Goal: Information Seeking & Learning: Learn about a topic

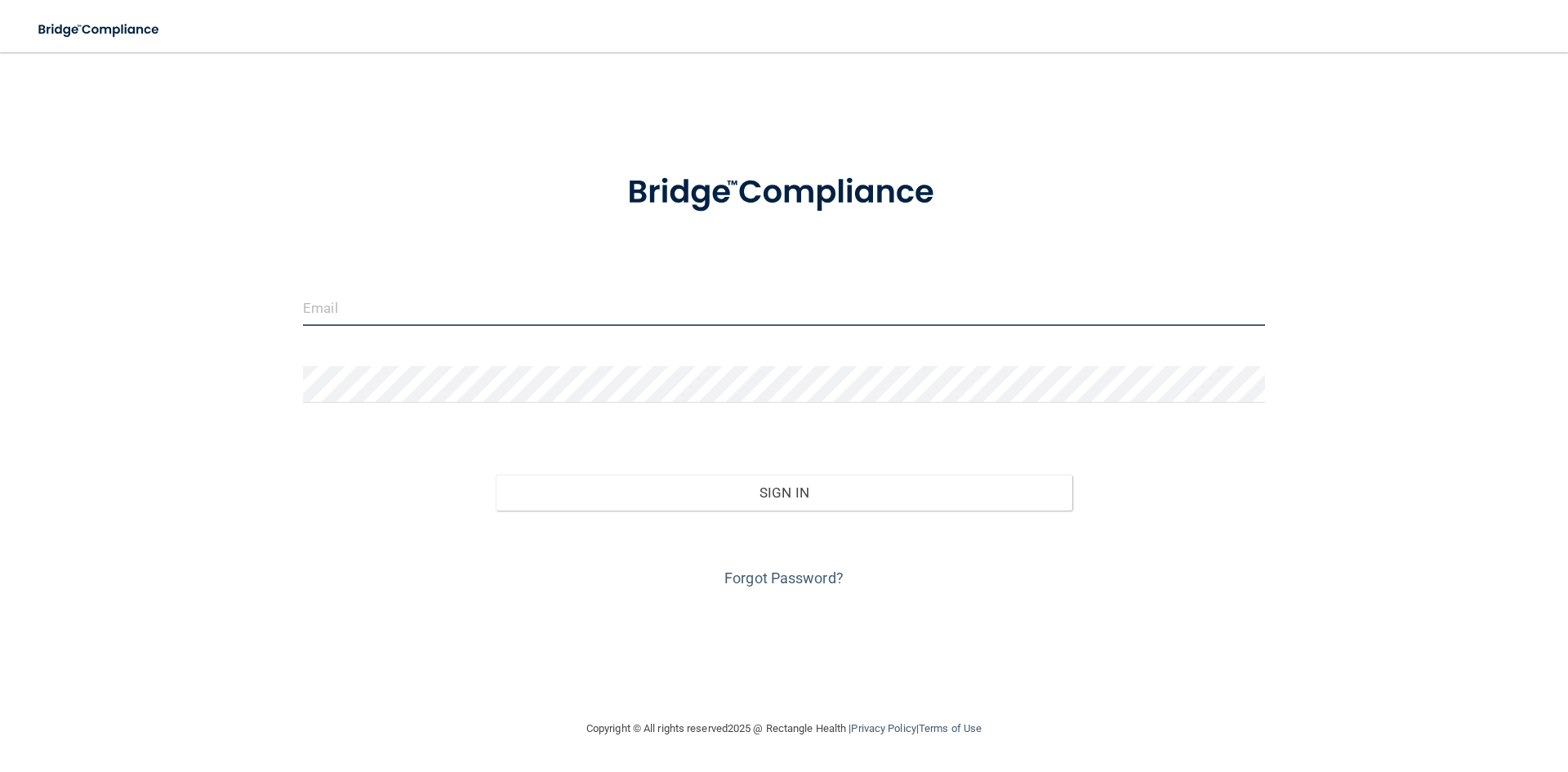
click at [340, 321] on input "email" at bounding box center [784, 307] width 962 height 37
type input "[PERSON_NAME][EMAIL_ADDRESS][DOMAIN_NAME]"
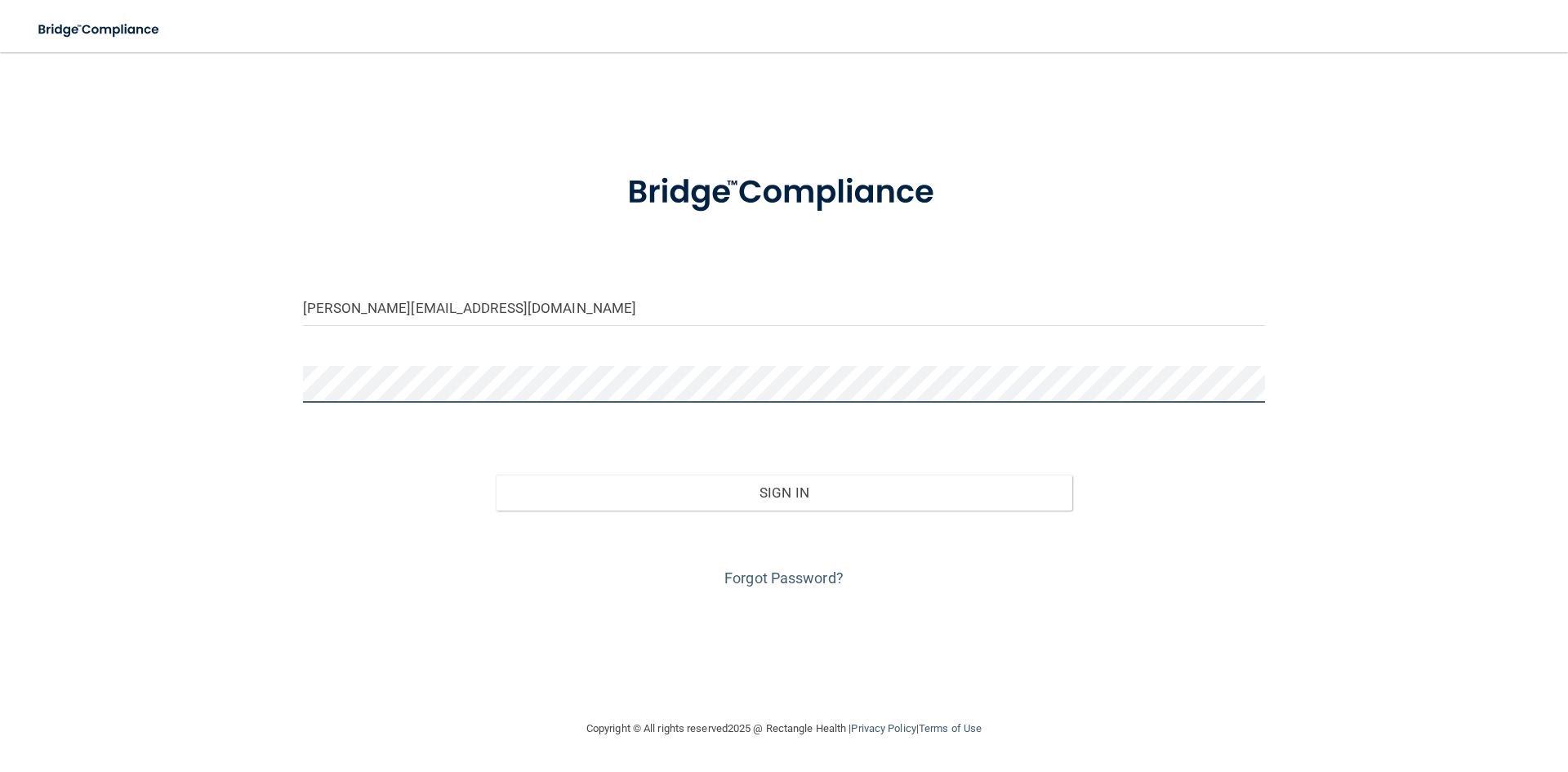
click at [496, 474] on button "Sign In" at bounding box center [785, 492] width 578 height 36
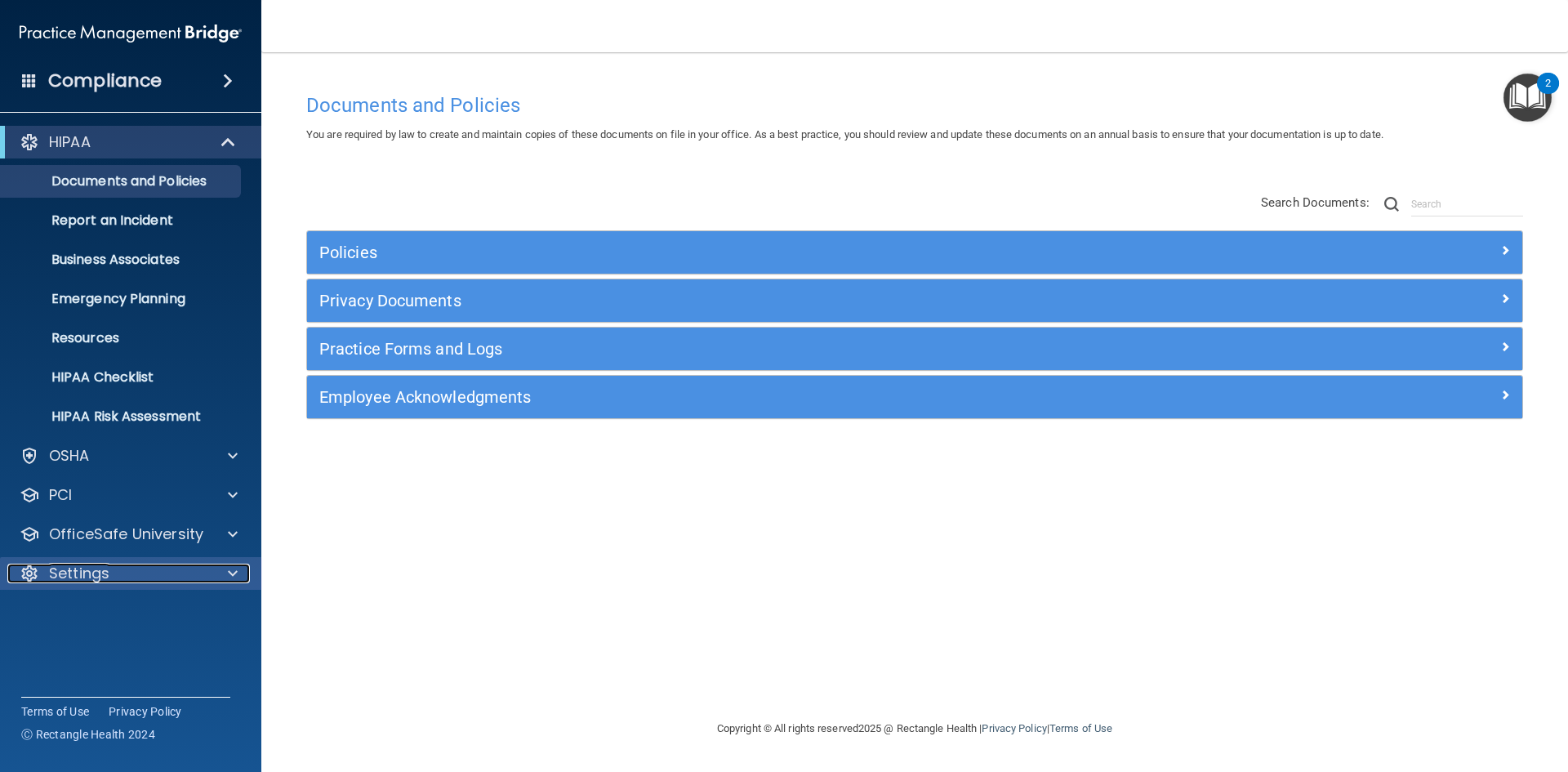
click at [227, 565] on div at bounding box center [230, 573] width 41 height 19
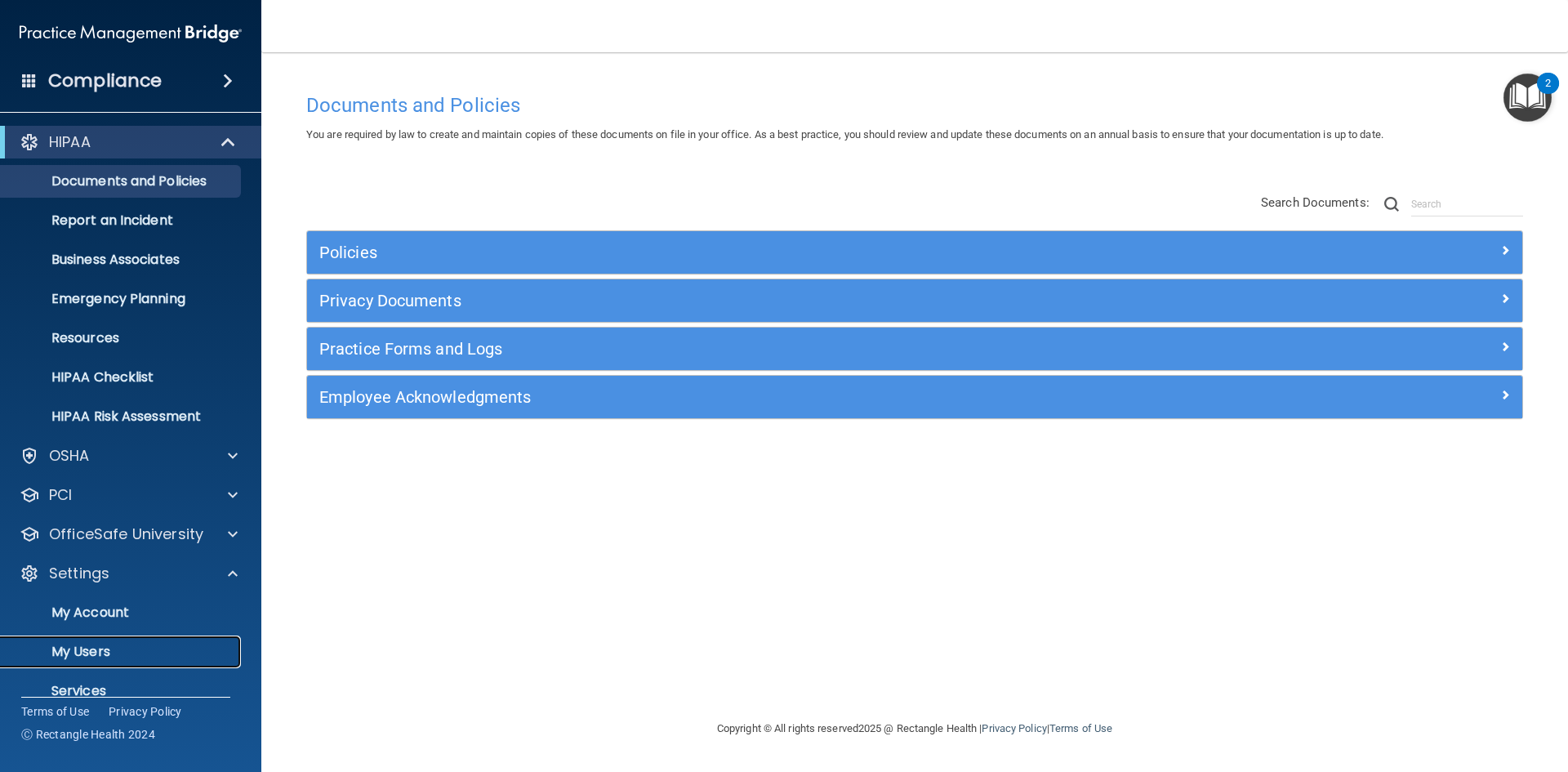
click at [101, 649] on p "My Users" at bounding box center [122, 652] width 223 height 17
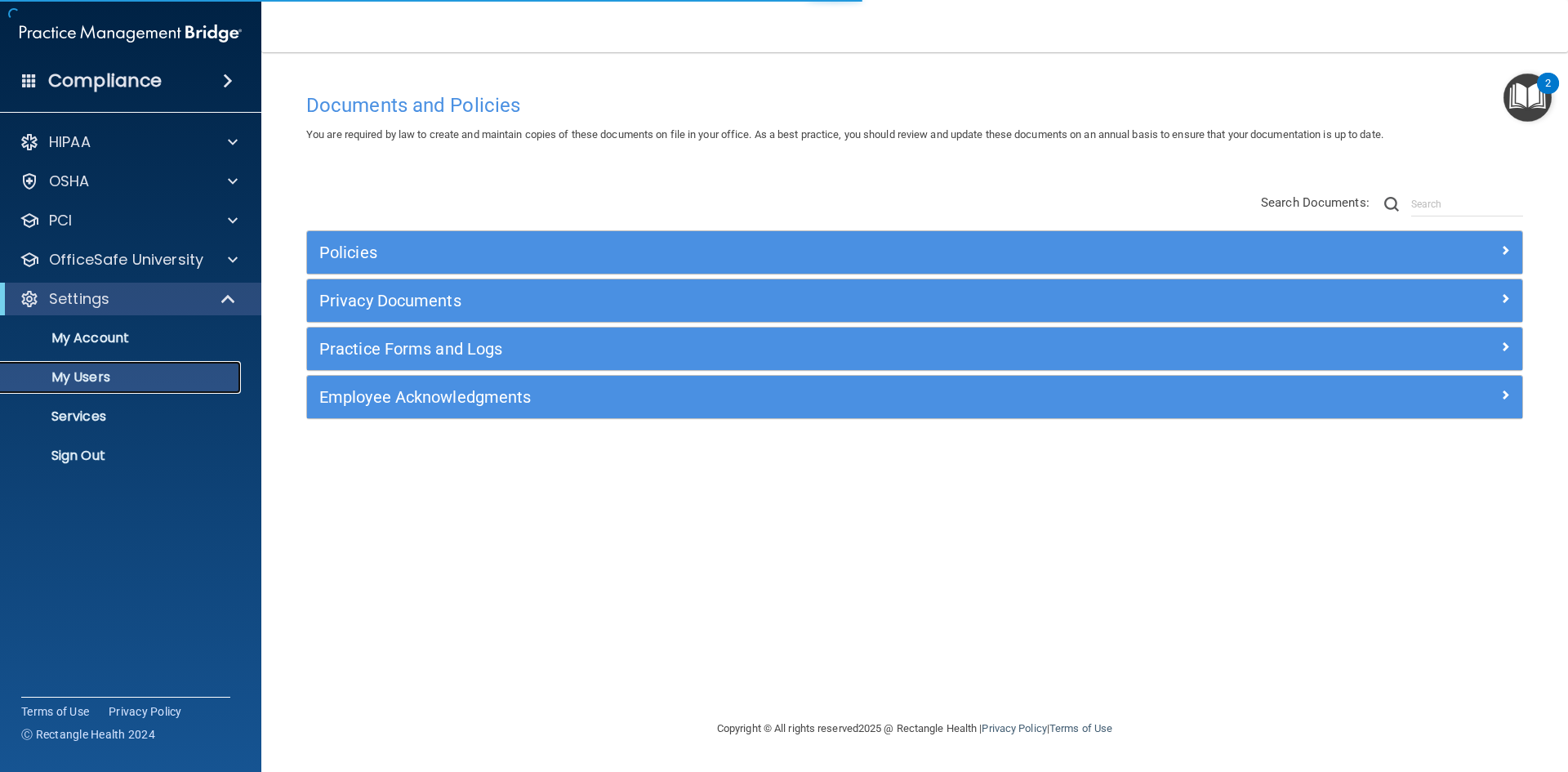
select select "20"
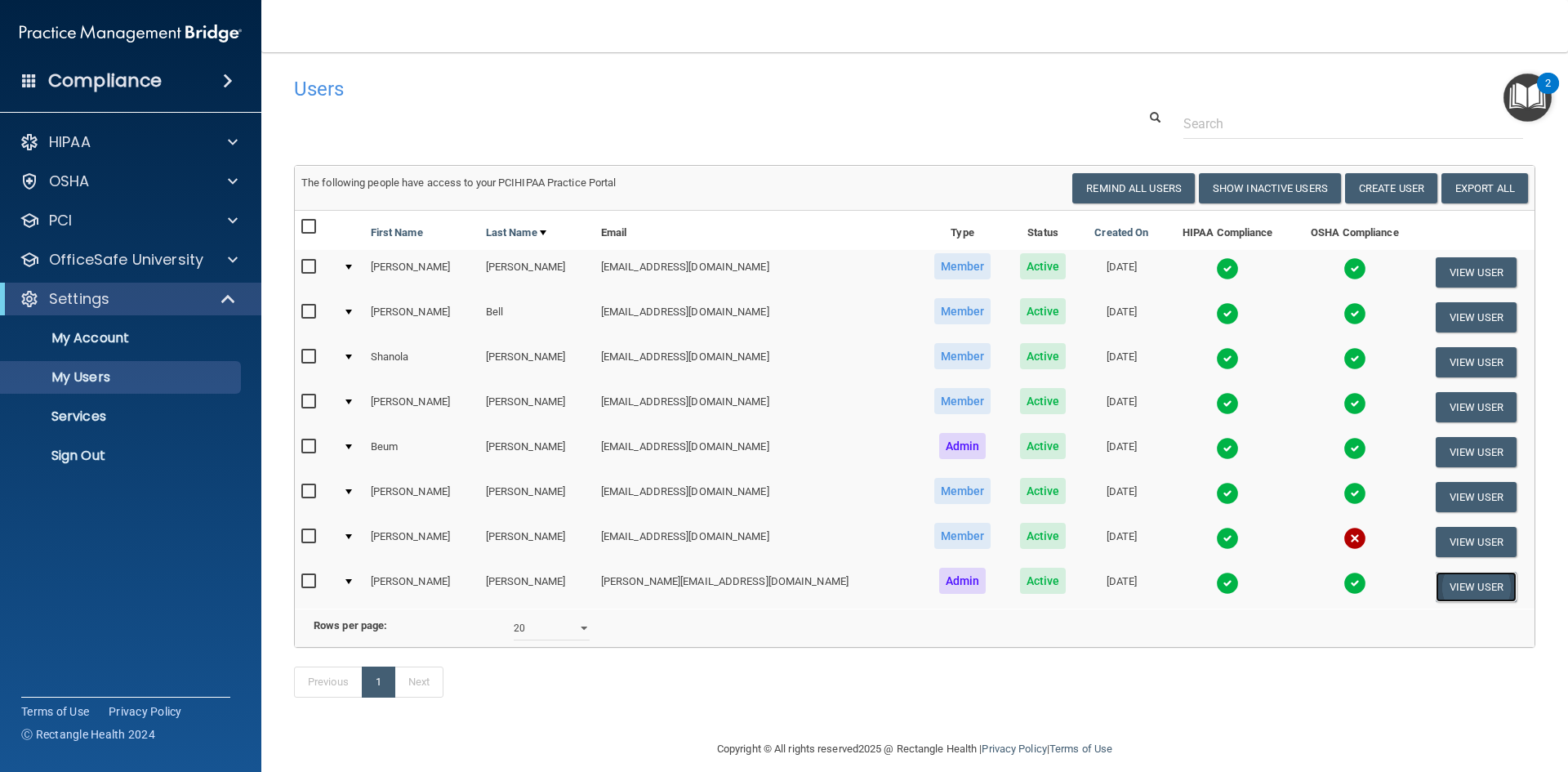
click at [1446, 586] on button "View User" at bounding box center [1476, 586] width 80 height 31
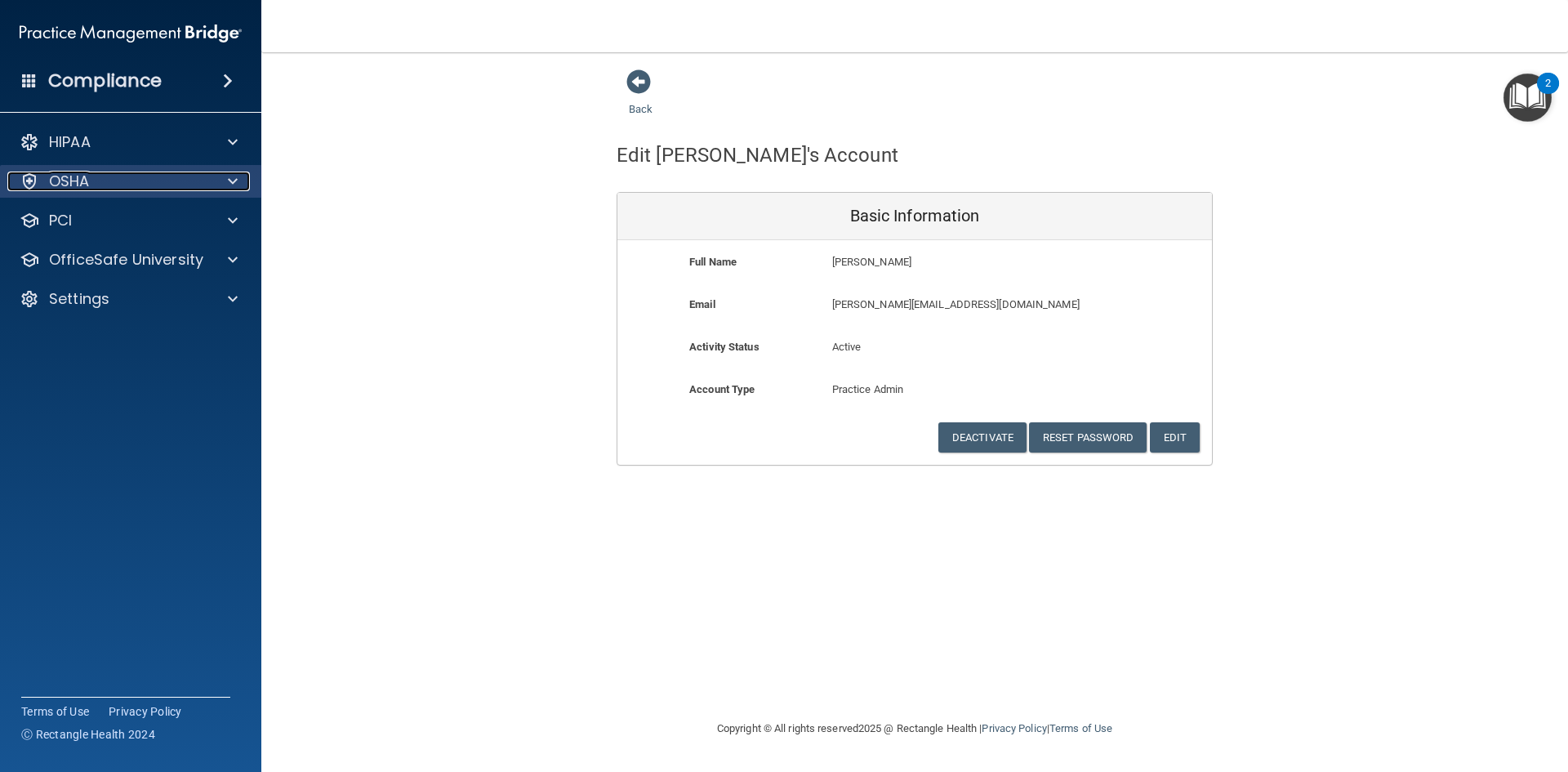
click at [74, 182] on p "OSHA" at bounding box center [69, 181] width 41 height 19
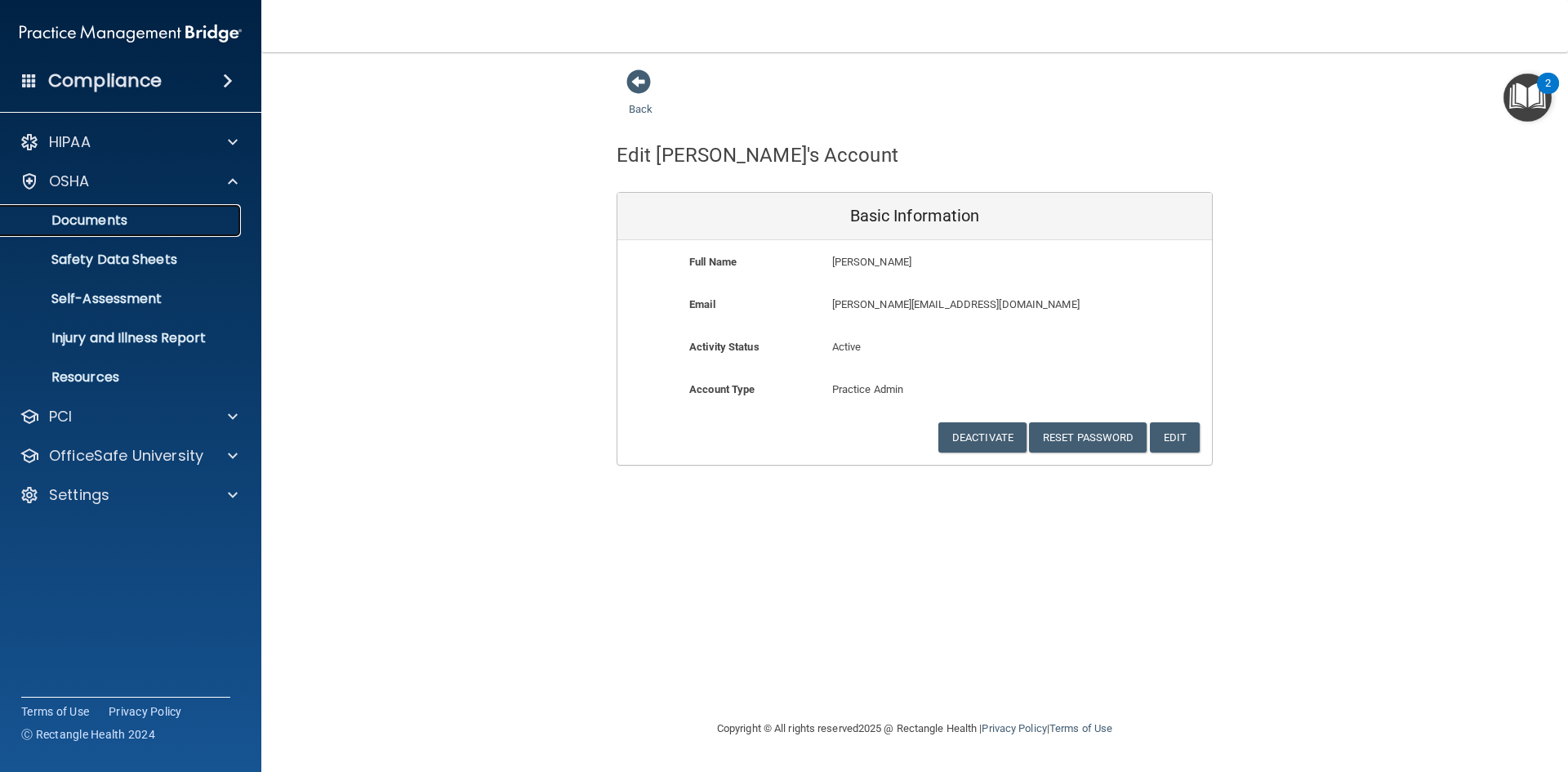
click at [92, 219] on p "Documents" at bounding box center [122, 221] width 223 height 17
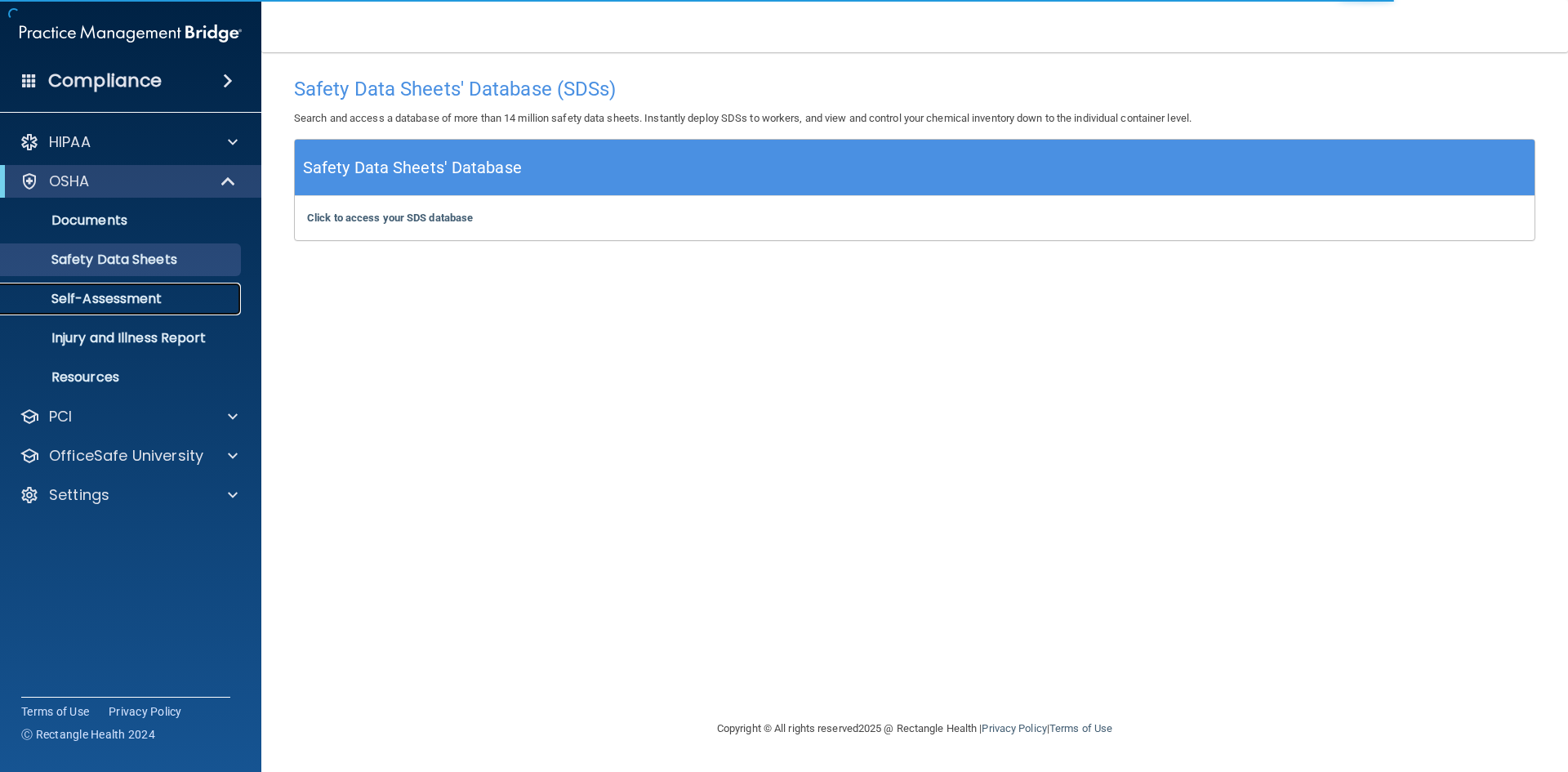
click at [124, 300] on p "Self-Assessment" at bounding box center [122, 298] width 223 height 17
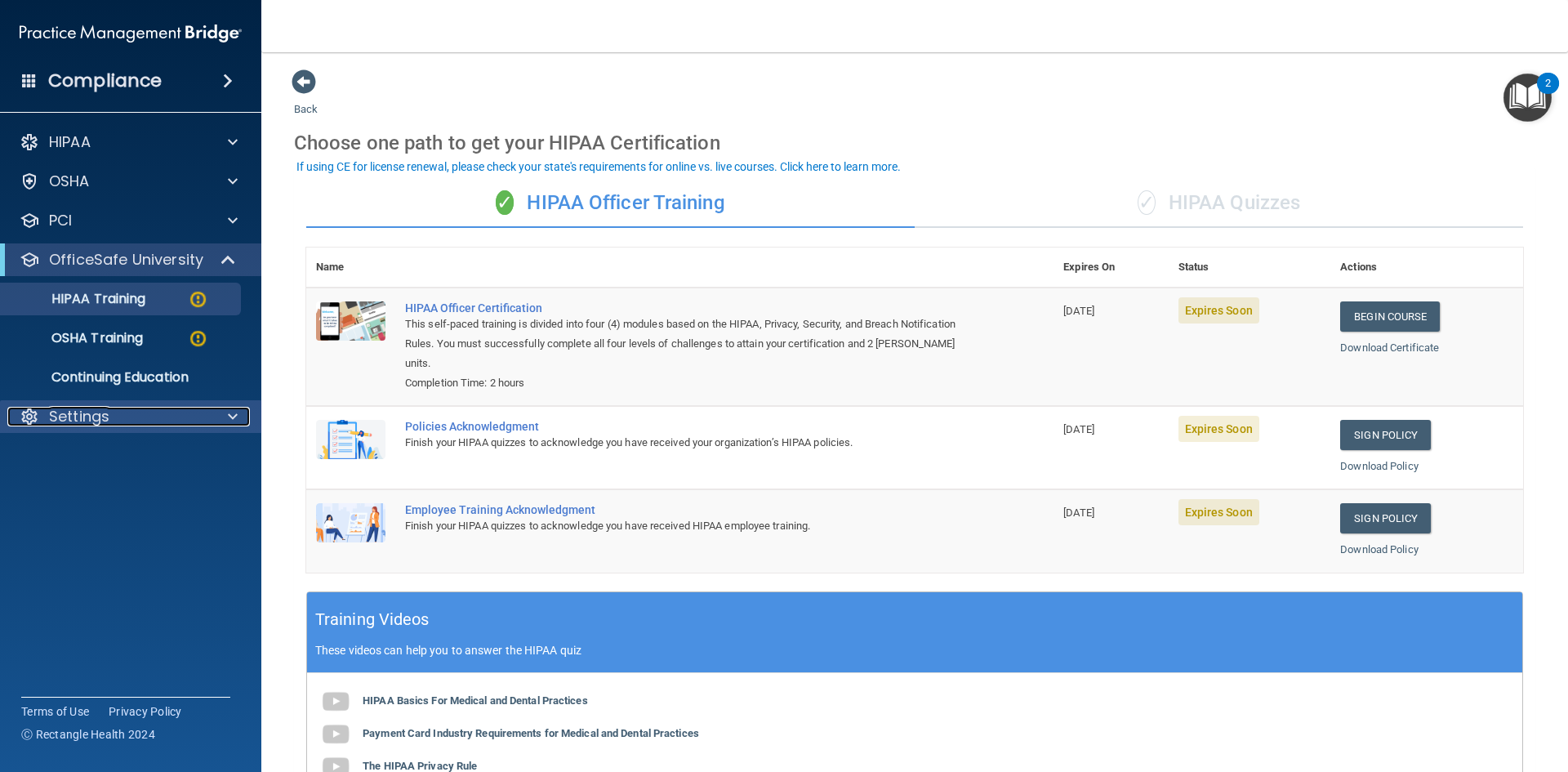
click at [129, 415] on div "Settings" at bounding box center [108, 417] width 202 height 19
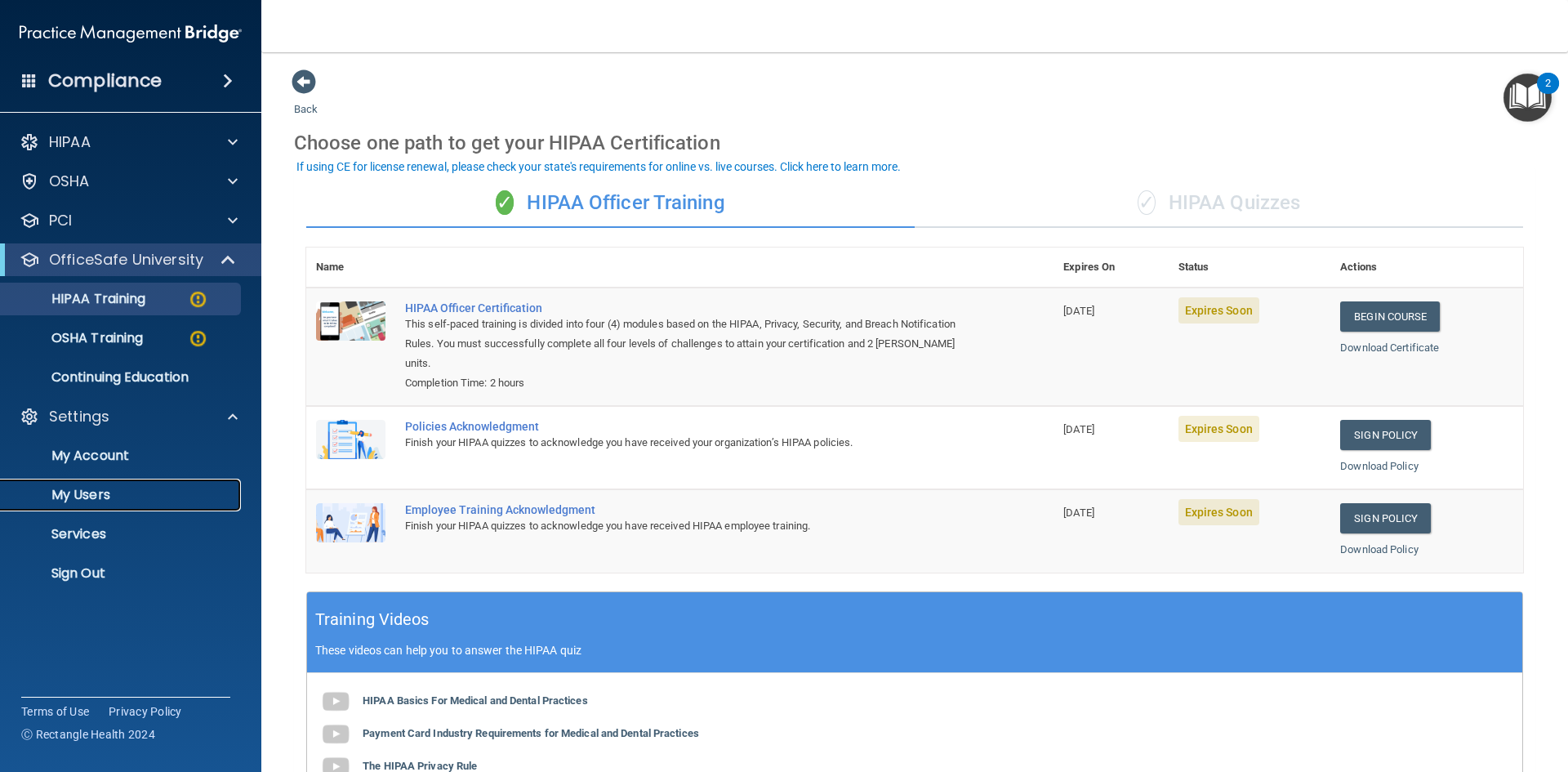
click at [114, 485] on link "My Users" at bounding box center [112, 495] width 257 height 32
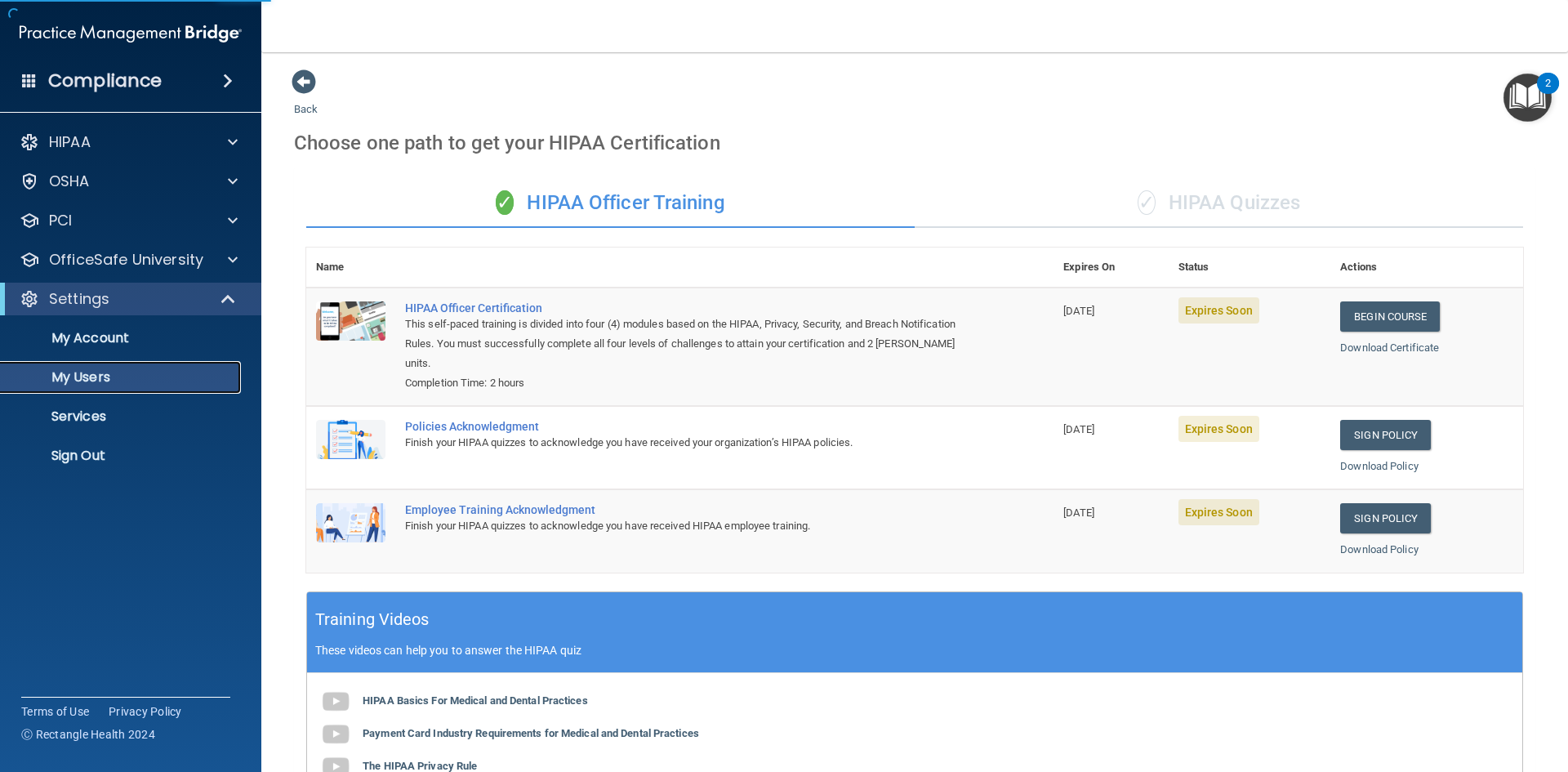
select select "20"
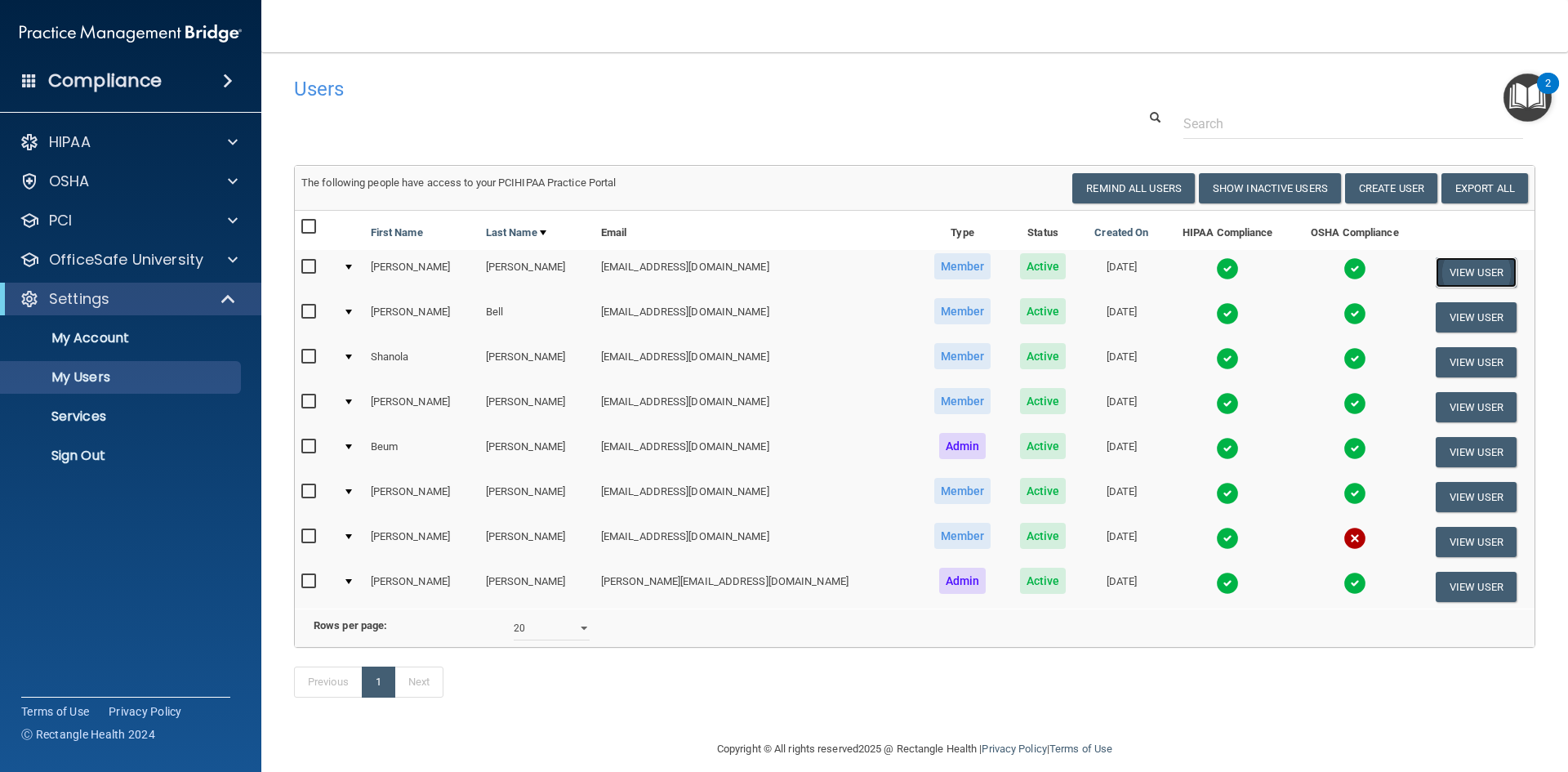
click at [1443, 273] on button "View User" at bounding box center [1476, 272] width 80 height 31
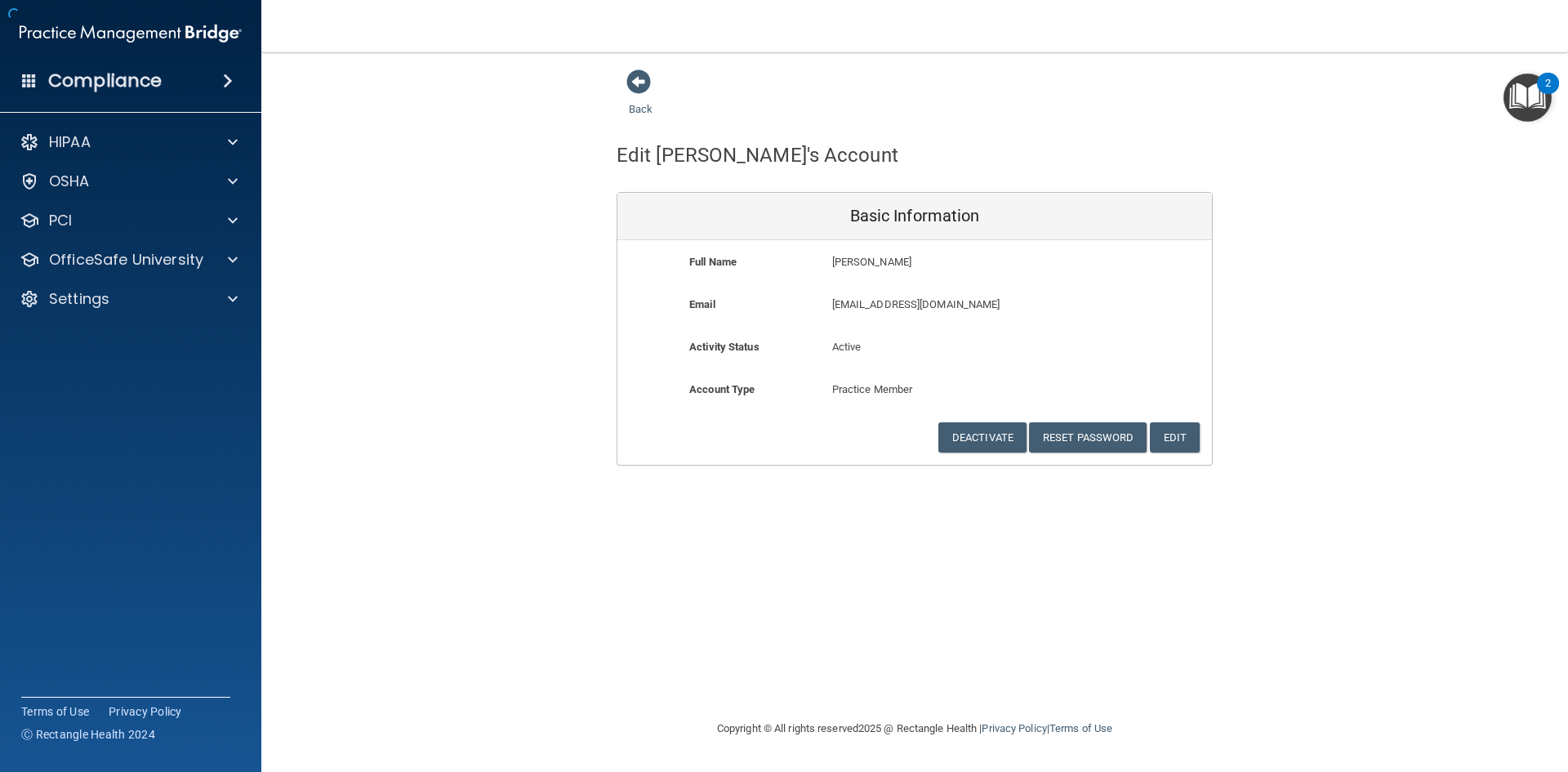
click at [620, 82] on div "Back" at bounding box center [667, 94] width 100 height 51
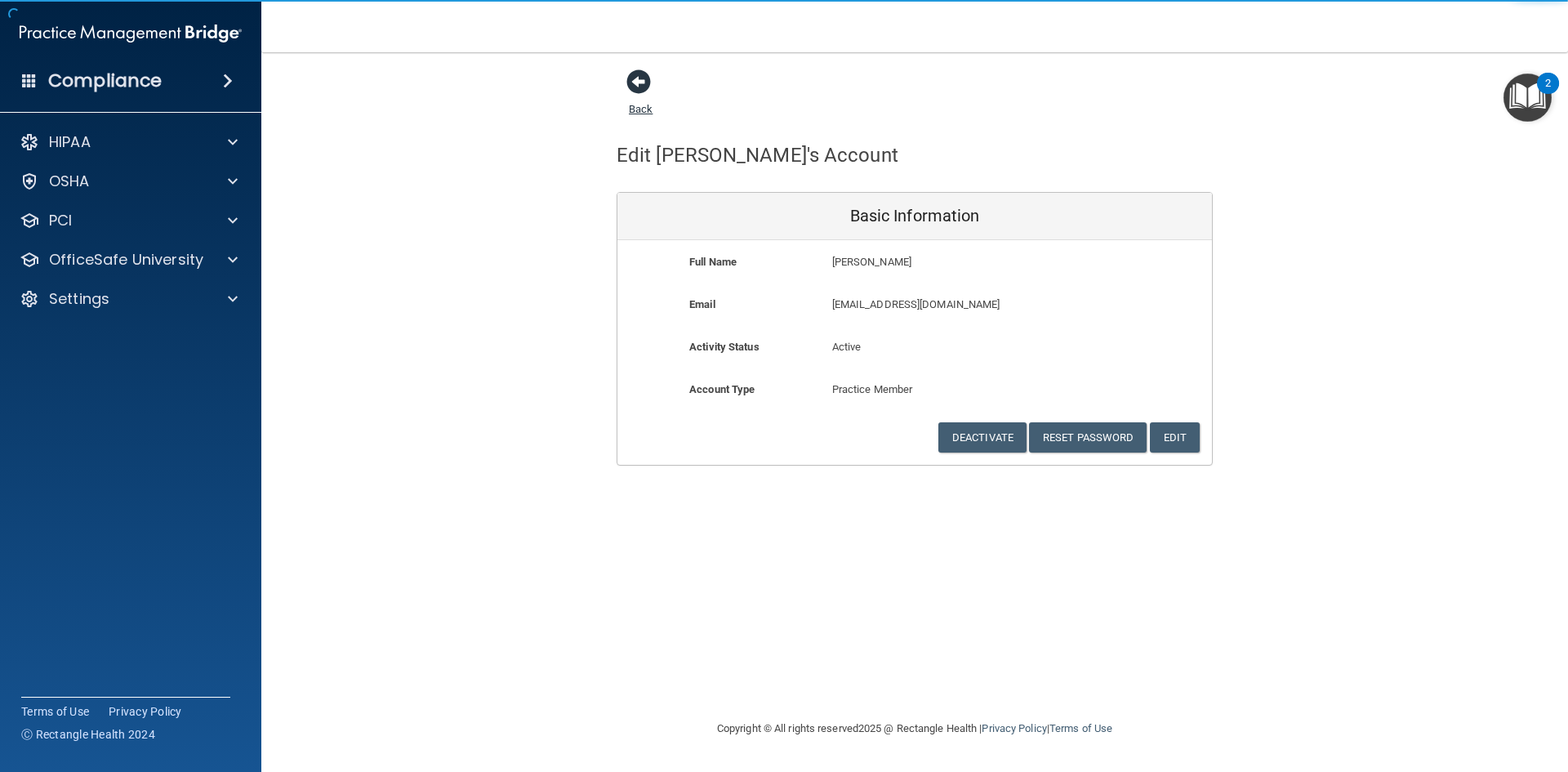
click at [640, 87] on span at bounding box center [639, 81] width 24 height 25
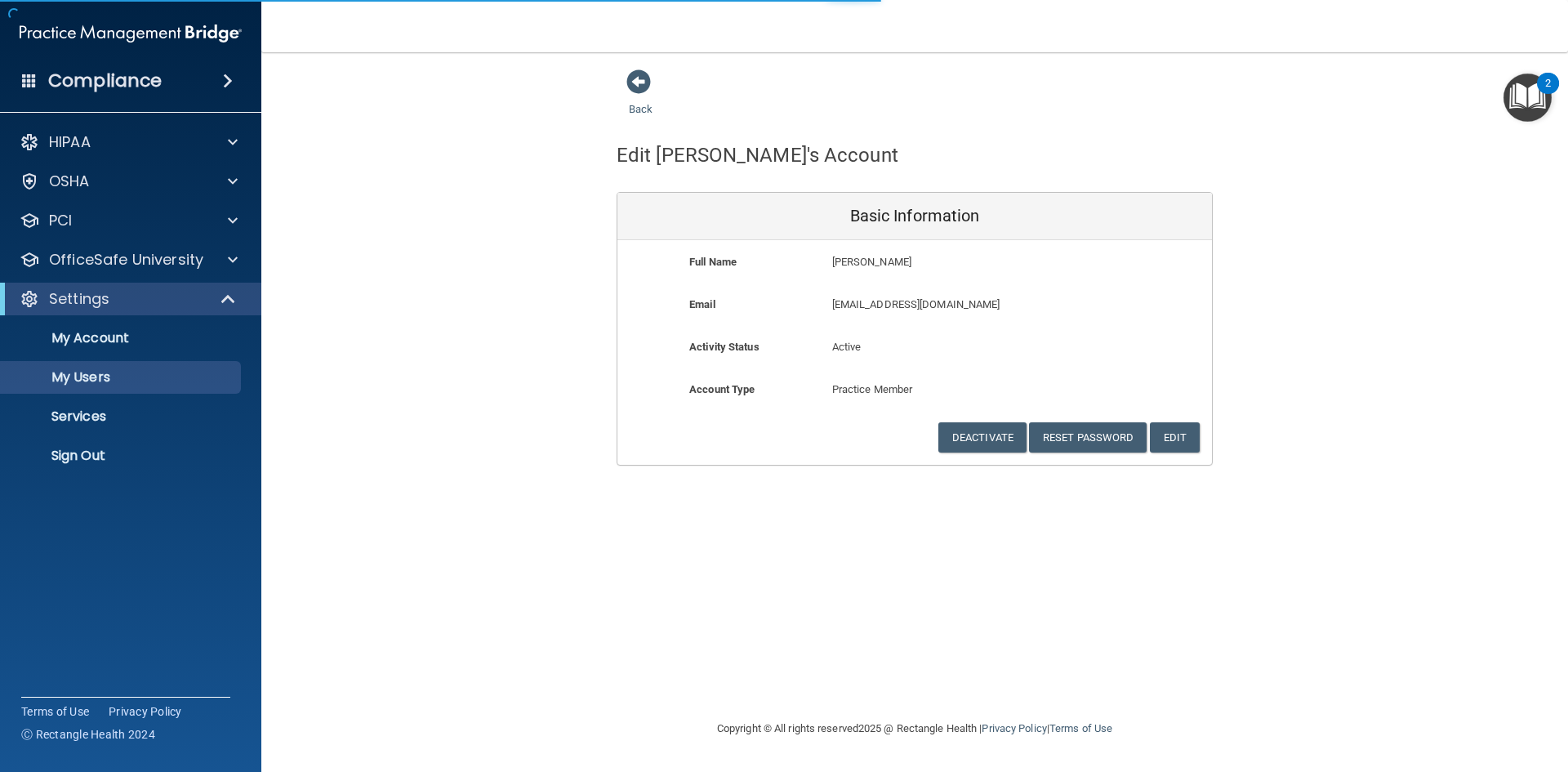
select select "20"
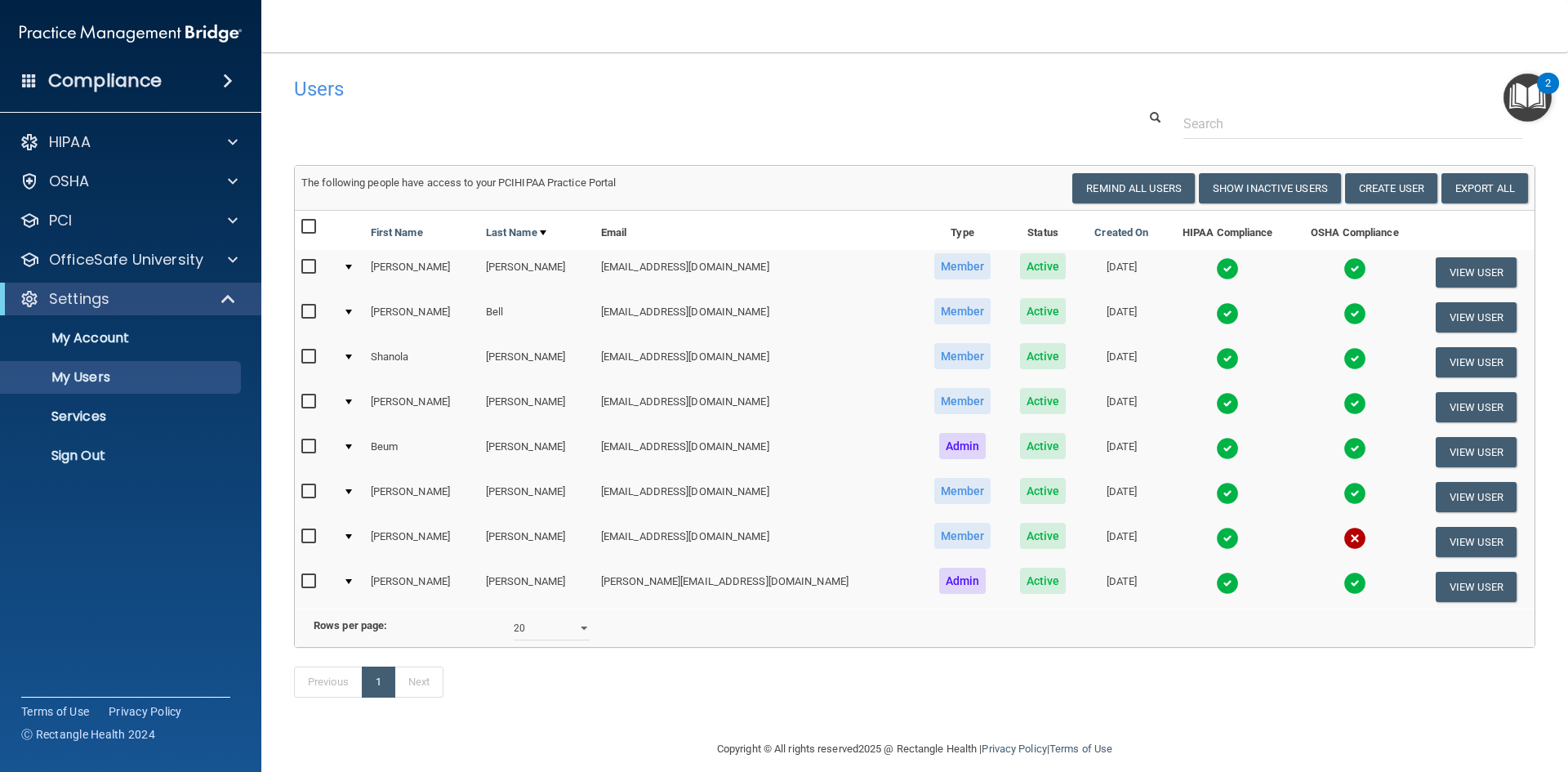
click at [1216, 265] on img at bounding box center [1228, 269] width 23 height 23
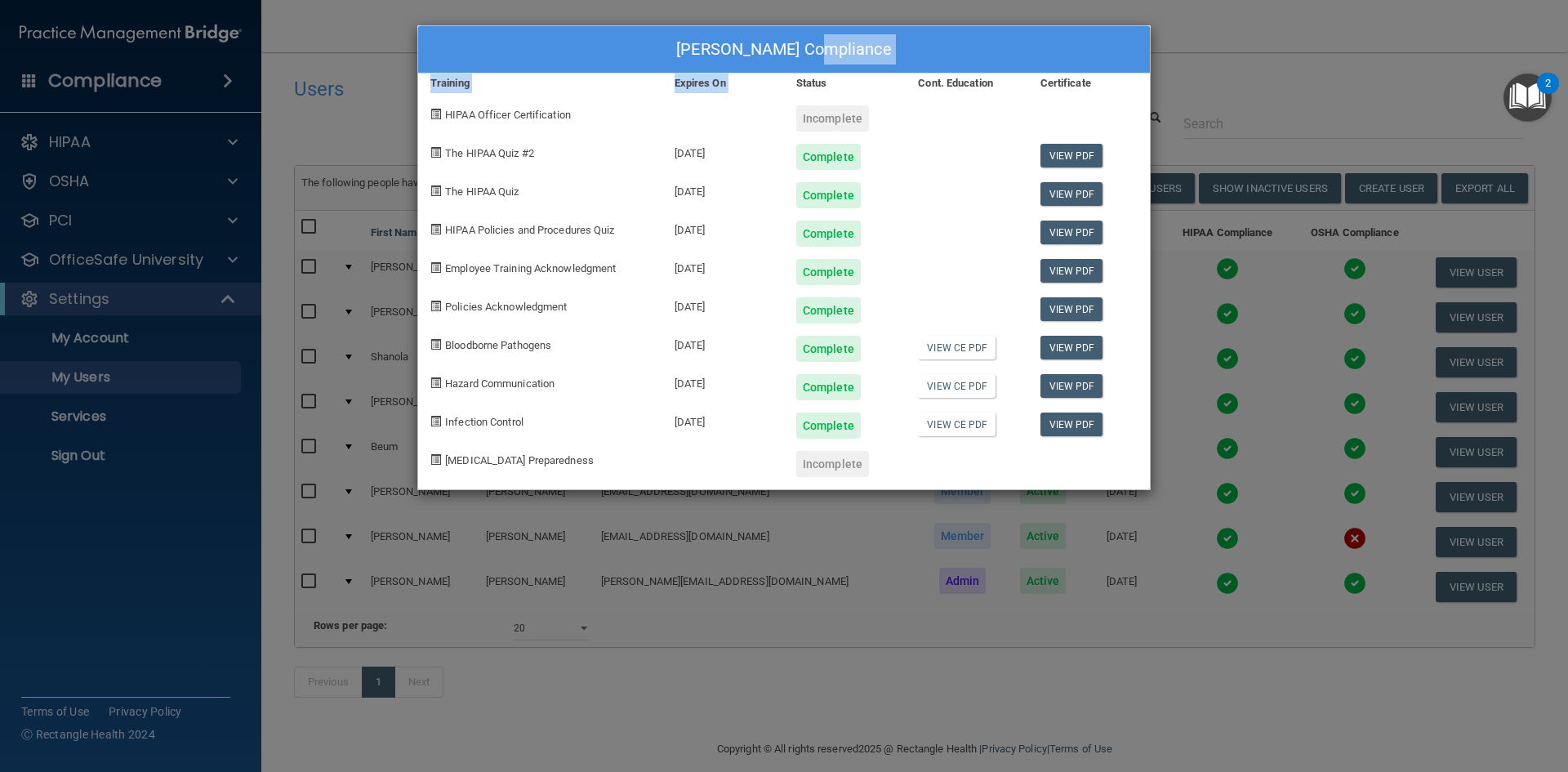
drag, startPoint x: 796, startPoint y: 60, endPoint x: 795, endPoint y: 72, distance: 12.0
click at [792, 78] on div "Rhonda Baker's Compliance Training Expires On Status Cont. Education Certificat…" at bounding box center [784, 257] width 733 height 465
click at [1270, 62] on div "Rhonda Baker's Compliance Training Expires On Status Cont. Education Certificat…" at bounding box center [784, 386] width 1568 height 772
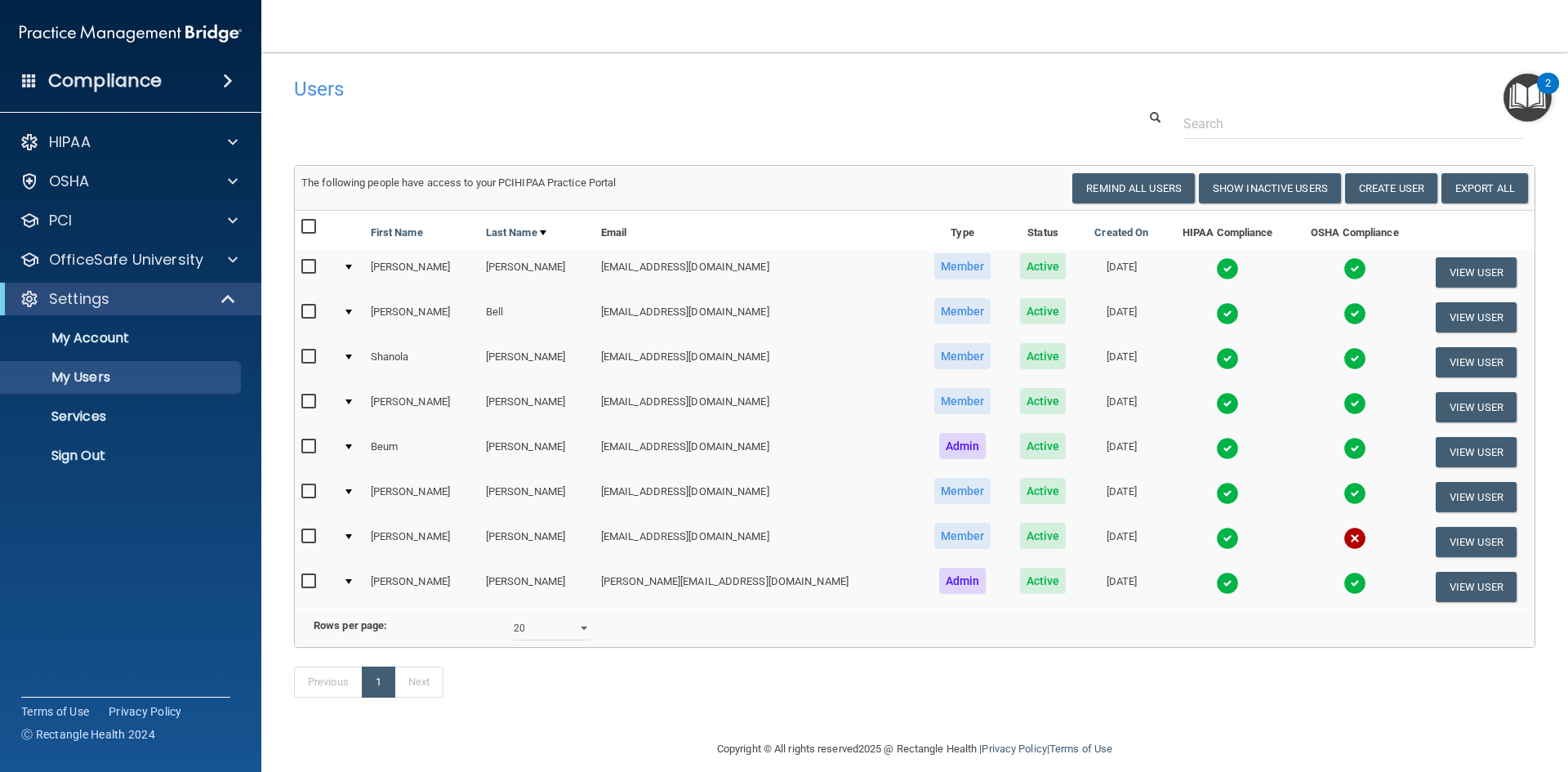
click at [1216, 309] on img at bounding box center [1228, 313] width 23 height 23
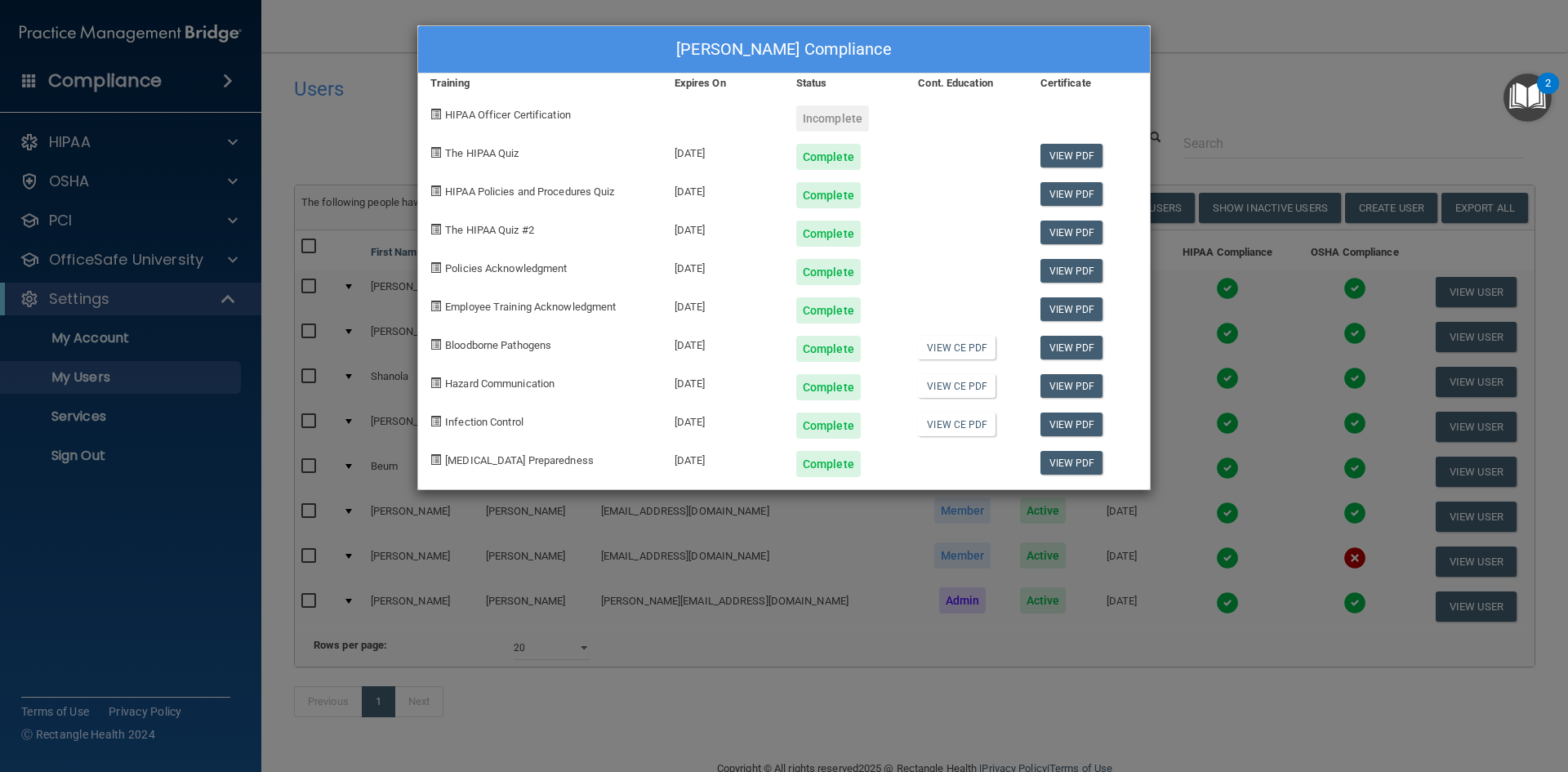
drag, startPoint x: 1266, startPoint y: 354, endPoint x: 1270, endPoint y: 346, distance: 8.9
click at [1265, 351] on div "Ellen Bell's Compliance Training Expires On Status Cont. Education Certificate …" at bounding box center [784, 386] width 1568 height 772
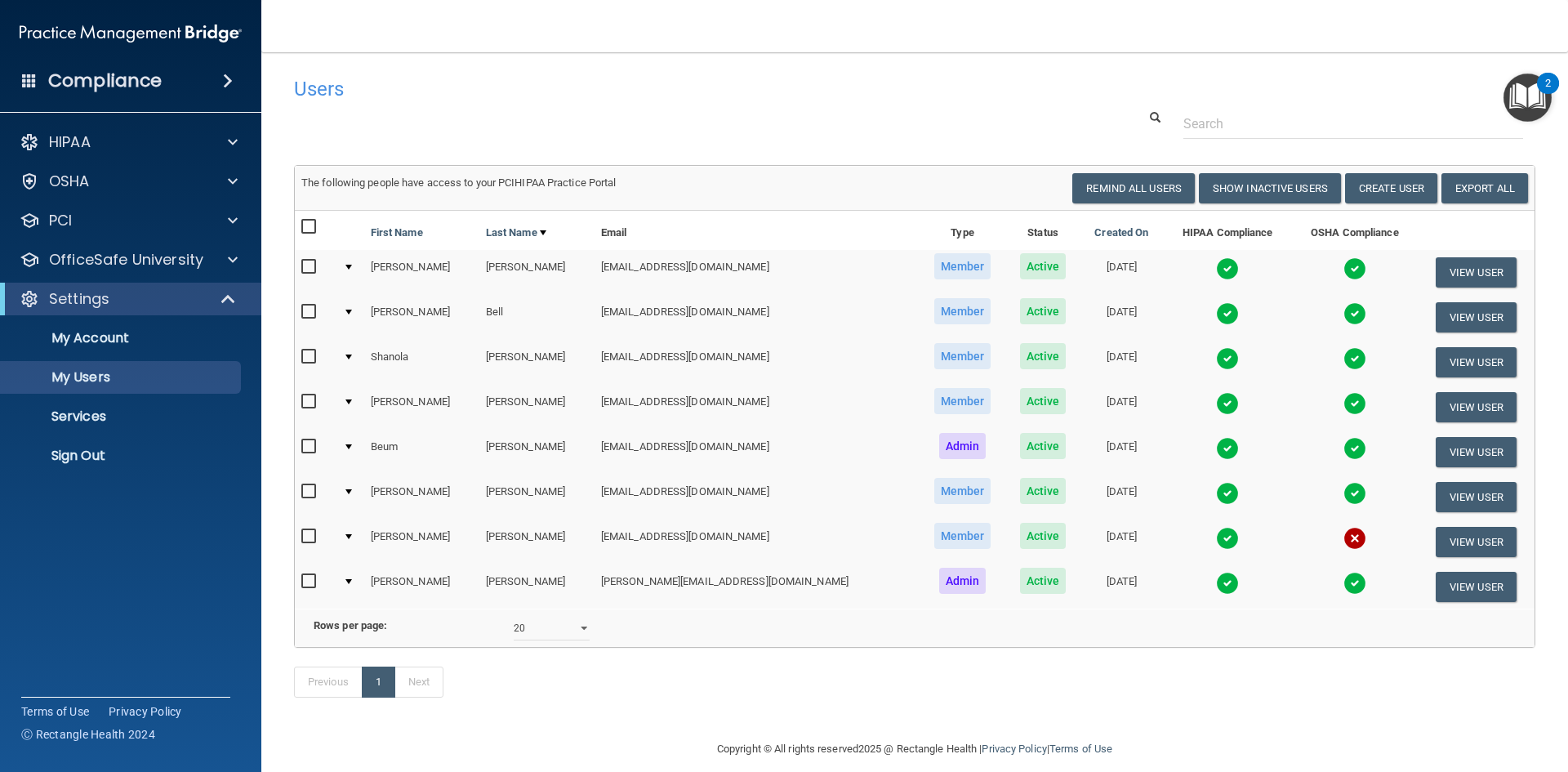
click at [1343, 314] on img at bounding box center [1354, 313] width 23 height 23
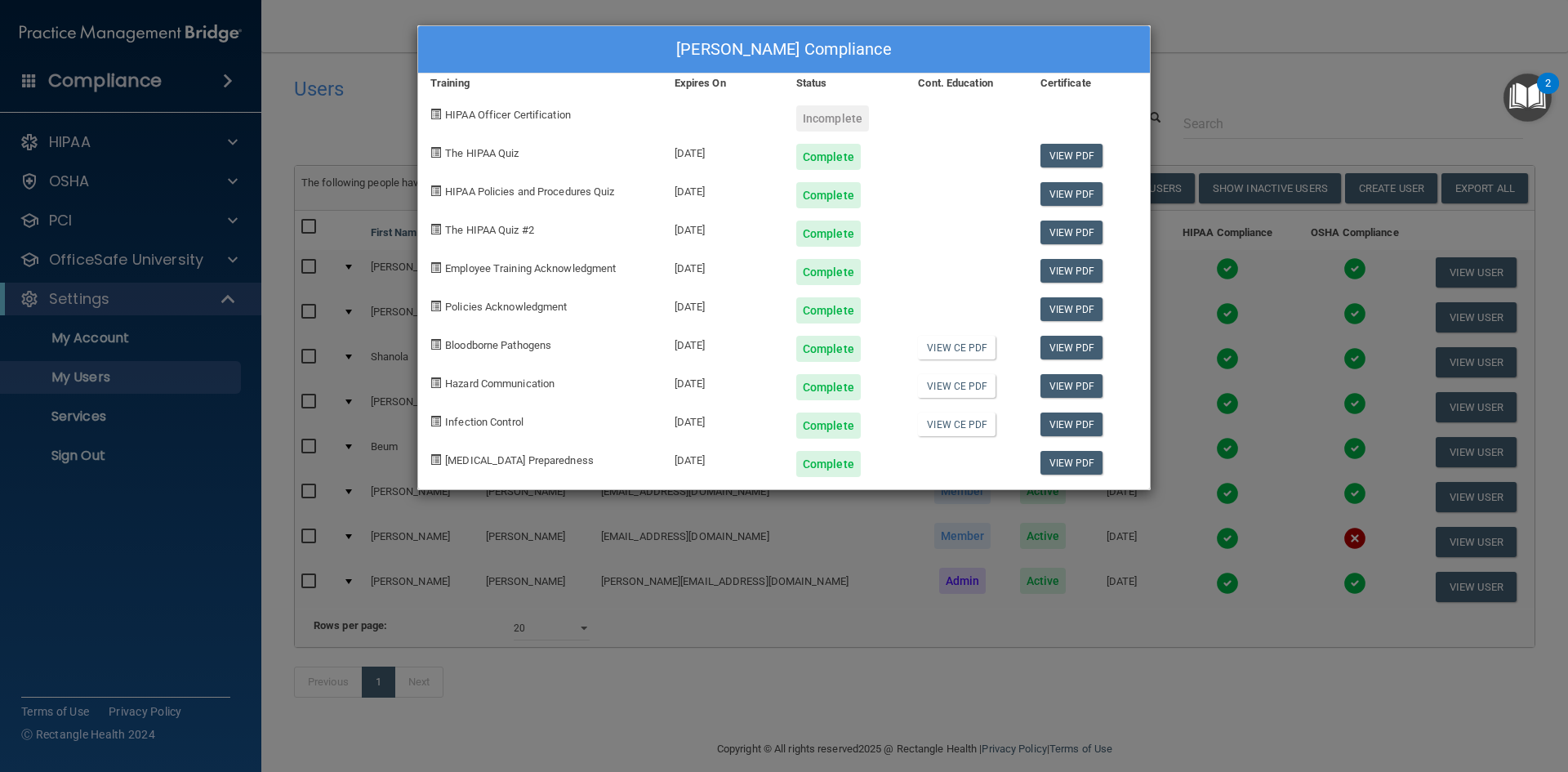
click at [1244, 309] on div "Ellen Bell's Compliance Training Expires On Status Cont. Education Certificate …" at bounding box center [784, 386] width 1568 height 772
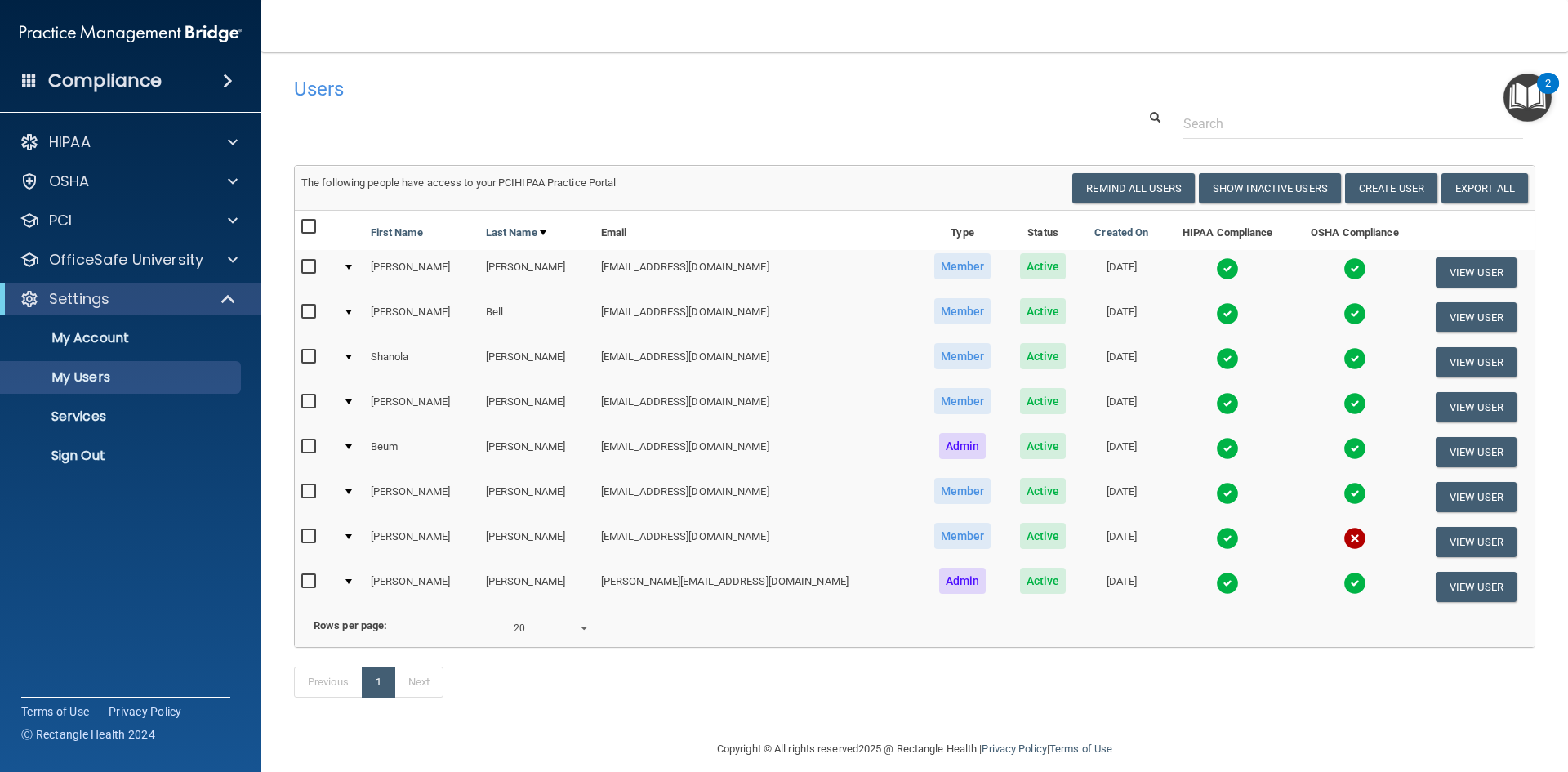
click at [1216, 360] on img at bounding box center [1228, 359] width 23 height 23
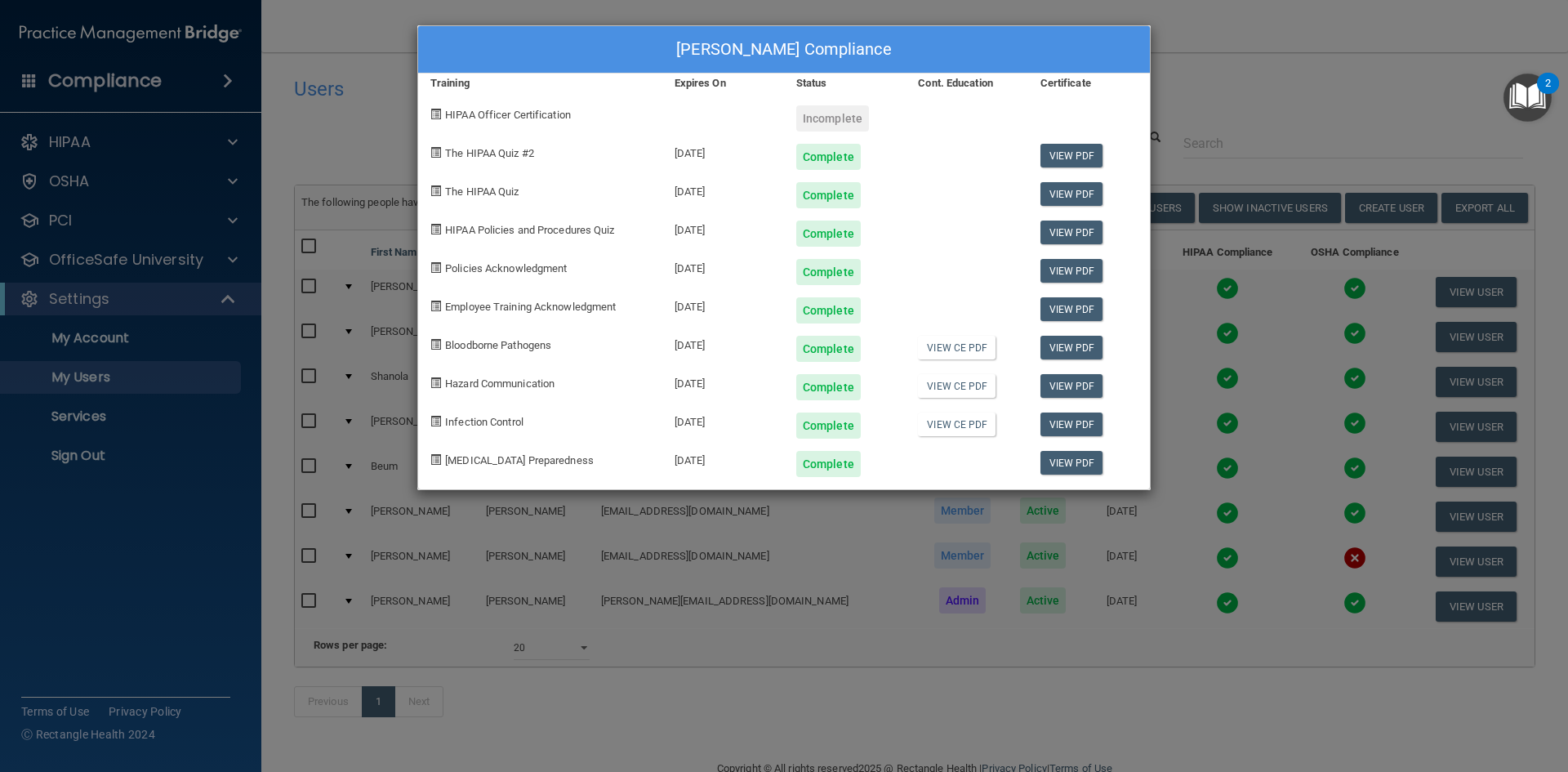
click at [1242, 119] on div "Shanola Berry Cosby's Compliance Training Expires On Status Cont. Education Cer…" at bounding box center [784, 386] width 1568 height 772
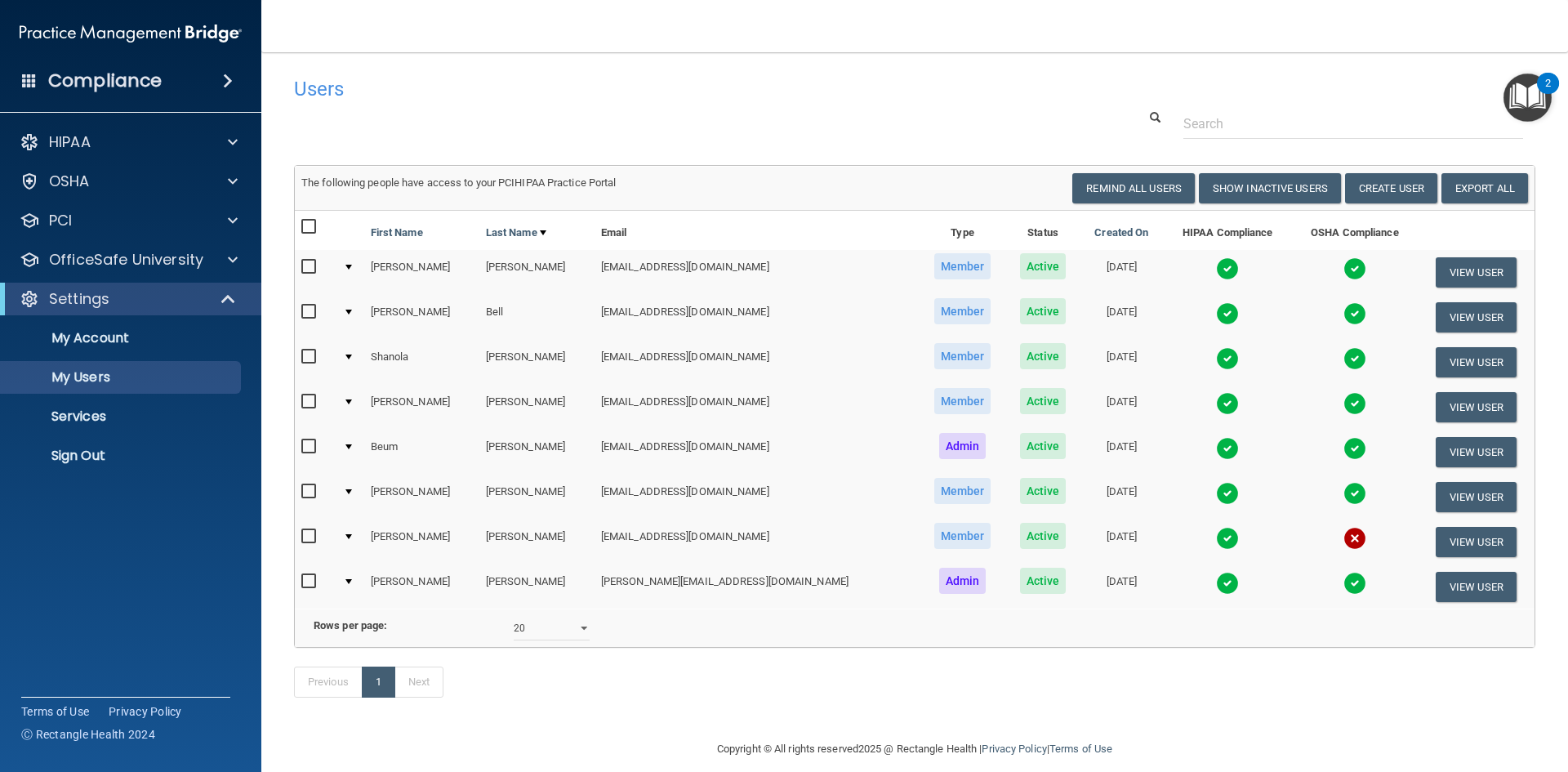
click at [1216, 403] on img at bounding box center [1228, 404] width 23 height 23
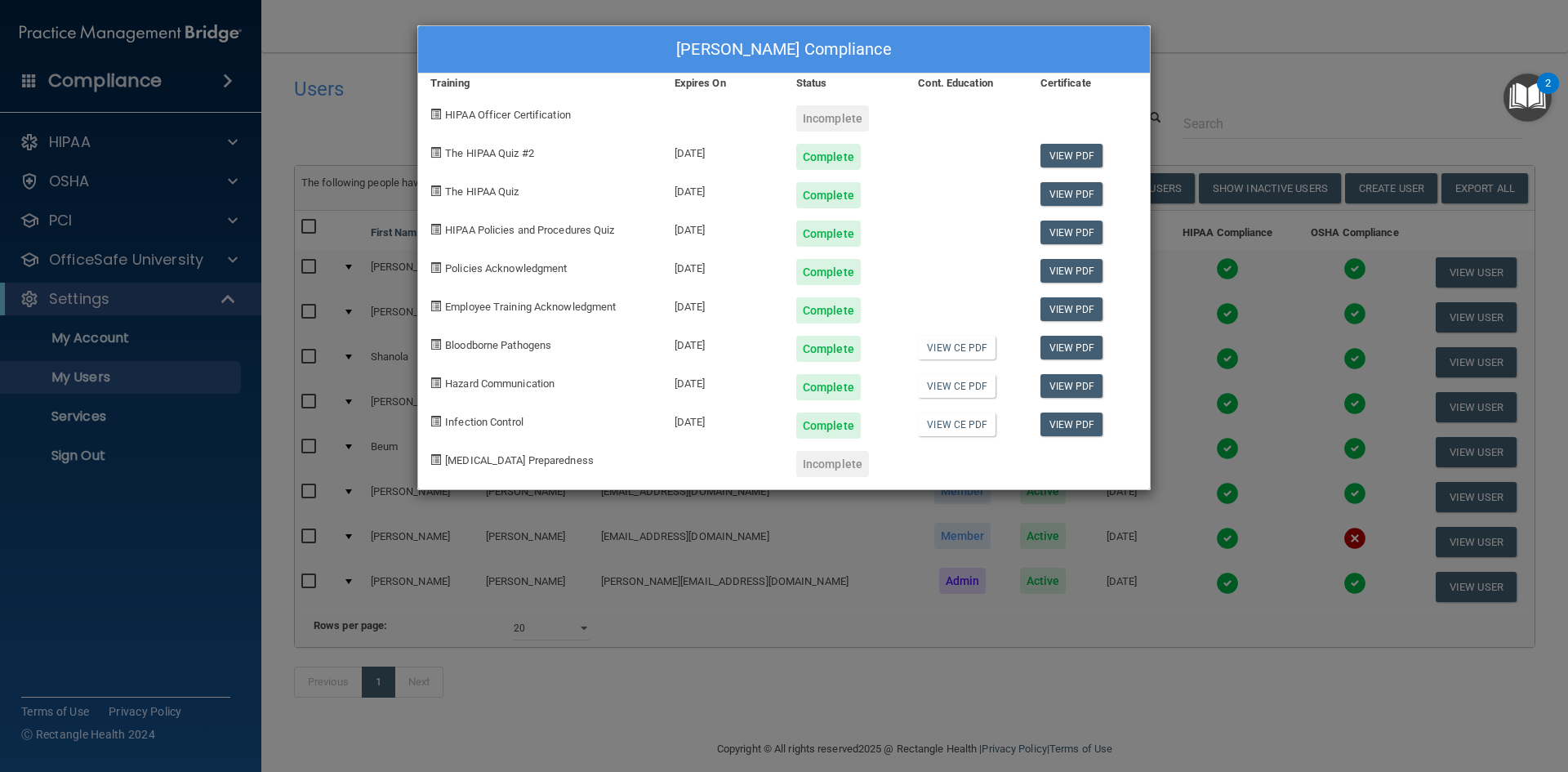
click at [1271, 108] on div "Becky Boyd's Compliance Training Expires On Status Cont. Education Certificate …" at bounding box center [784, 386] width 1568 height 772
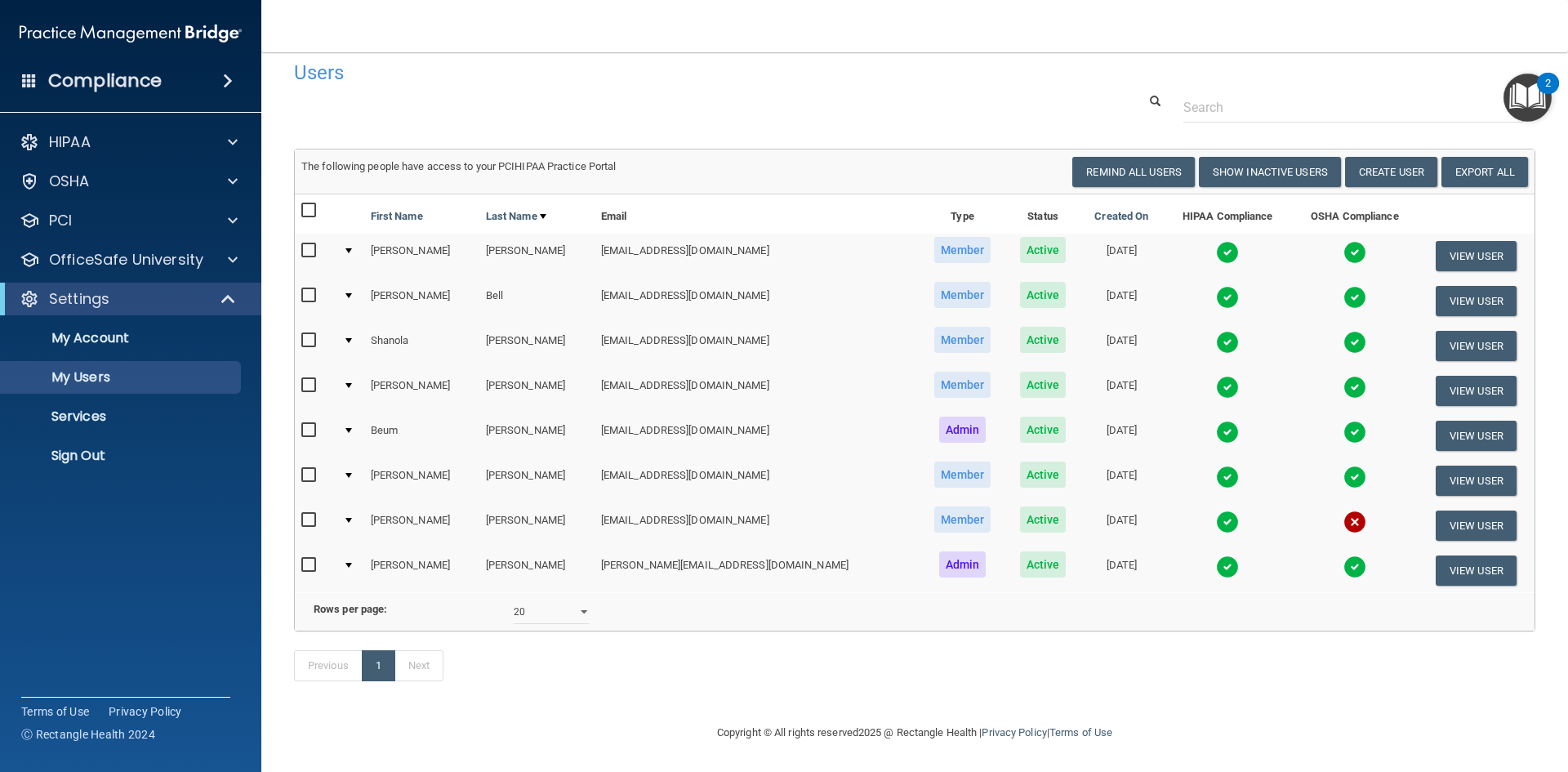
scroll to position [41, 0]
click at [1216, 466] on img at bounding box center [1228, 477] width 23 height 23
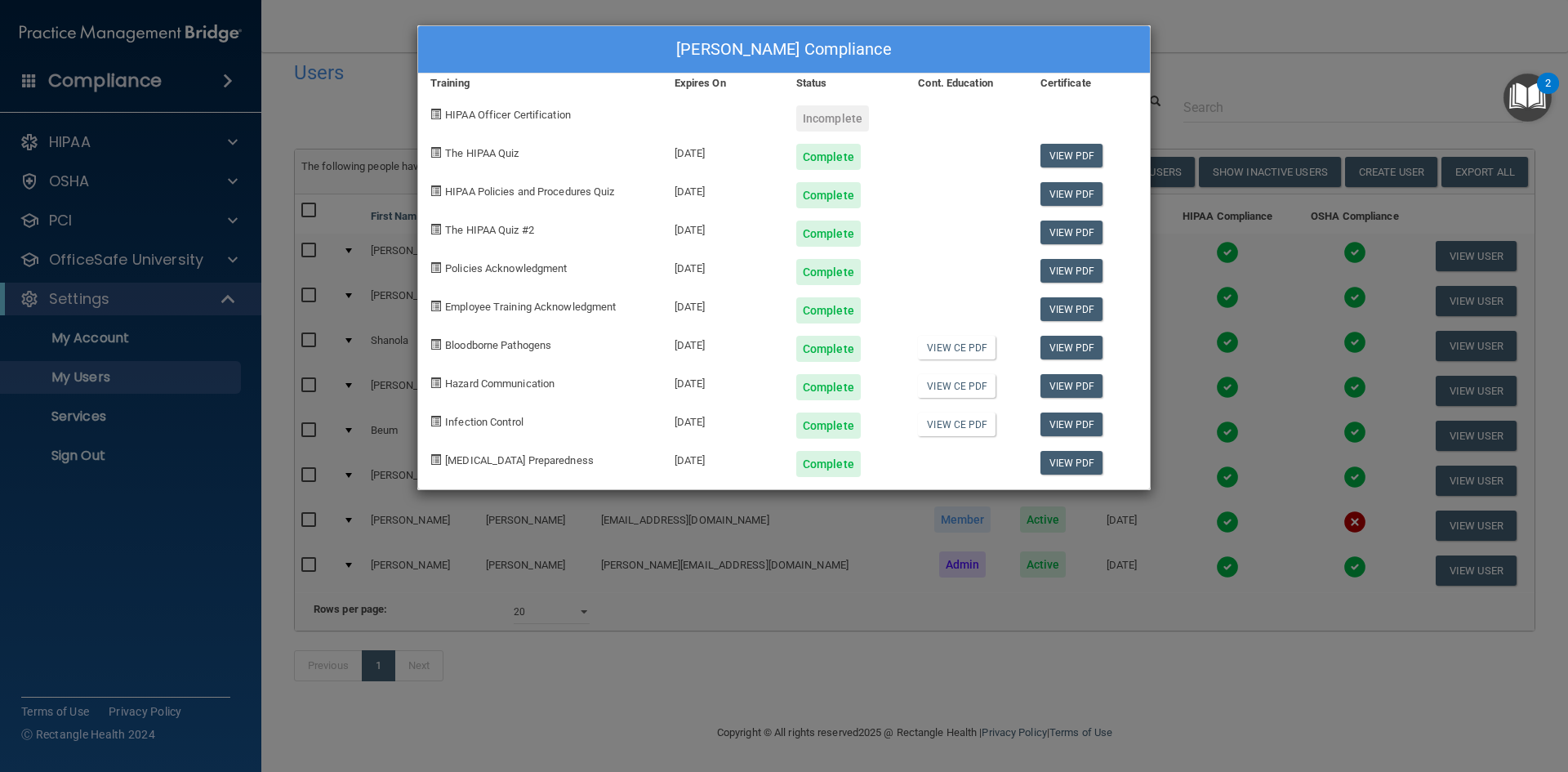
click at [1366, 110] on div "Cherie Powell's Compliance Training Expires On Status Cont. Education Certifica…" at bounding box center [784, 386] width 1568 height 772
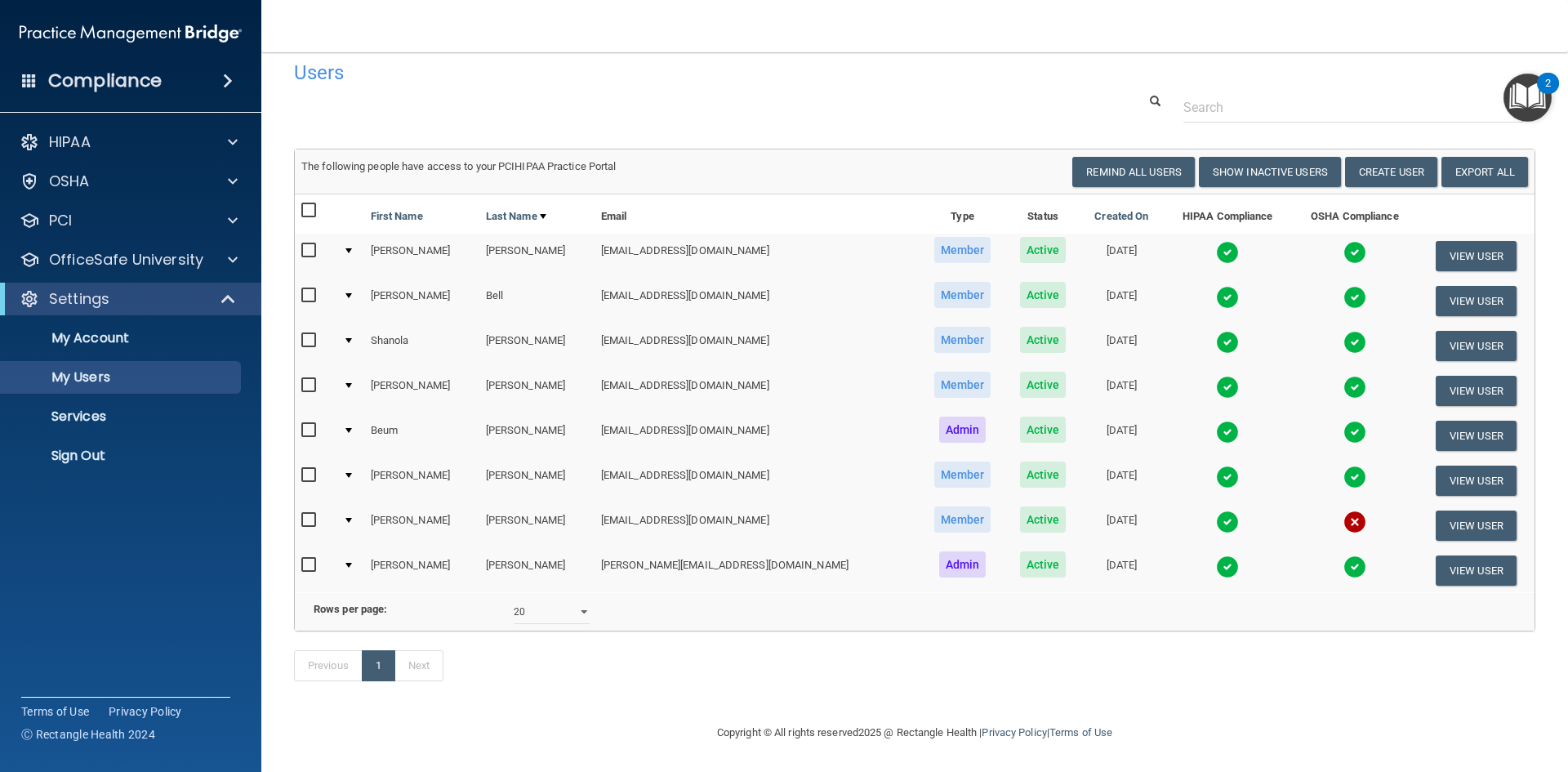
click at [1216, 421] on img at bounding box center [1228, 432] width 23 height 23
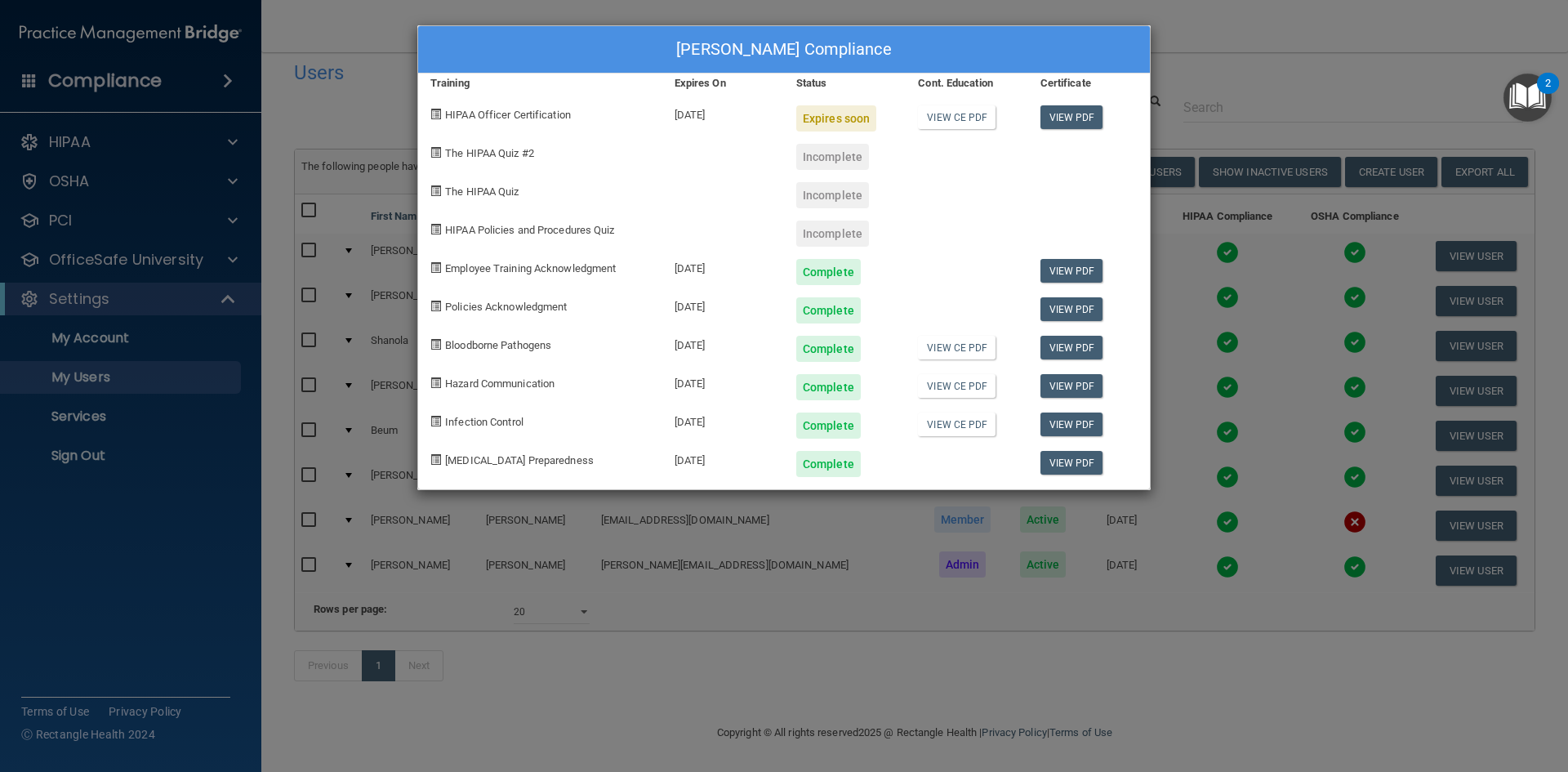
drag, startPoint x: 1184, startPoint y: 73, endPoint x: 1190, endPoint y: 32, distance: 41.4
click at [1184, 67] on div "Beum Kim's Compliance Training Expires On Status Cont. Education Certificate HI…" at bounding box center [784, 386] width 1568 height 772
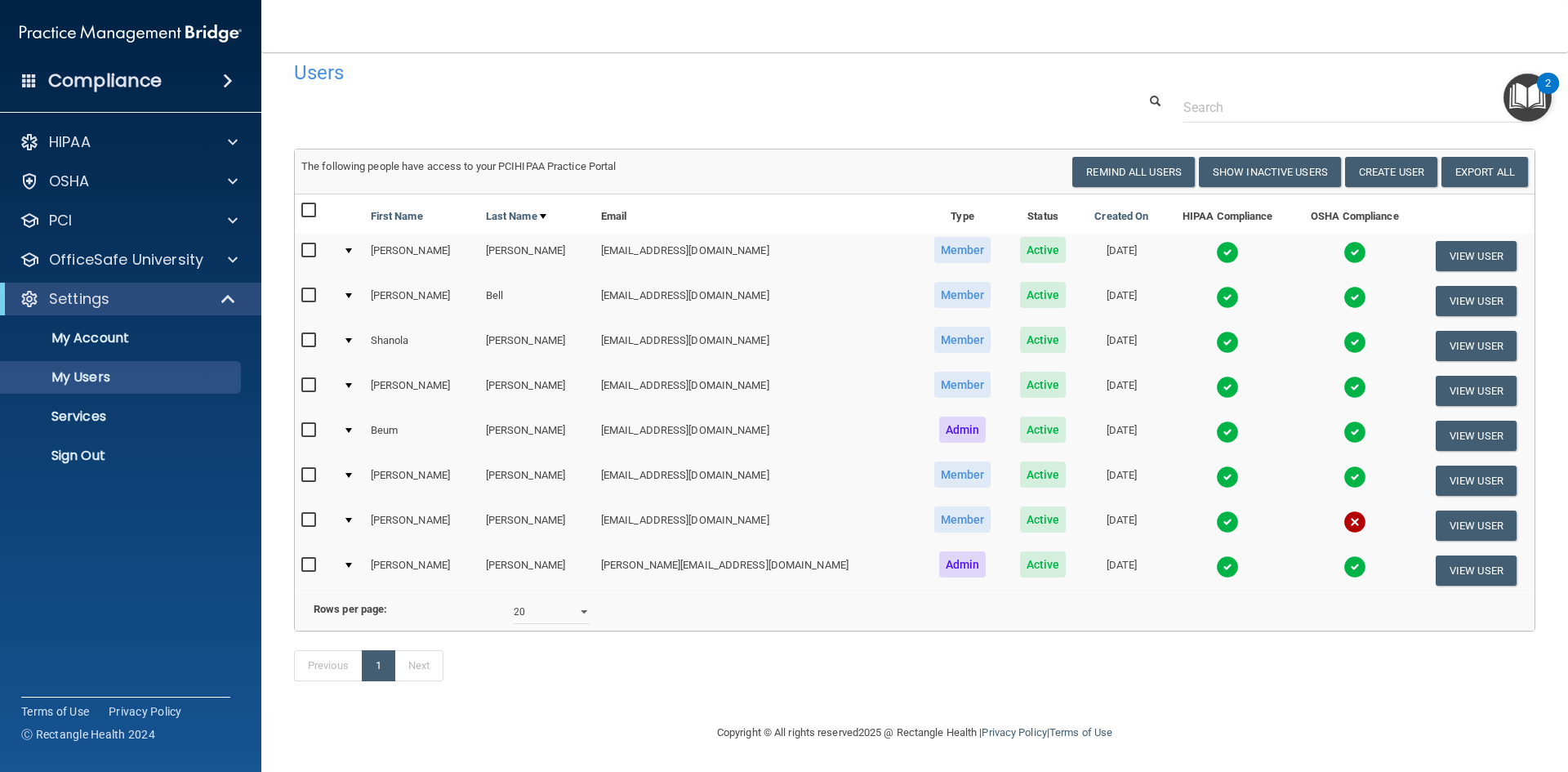
click at [1216, 241] on img at bounding box center [1228, 252] width 23 height 23
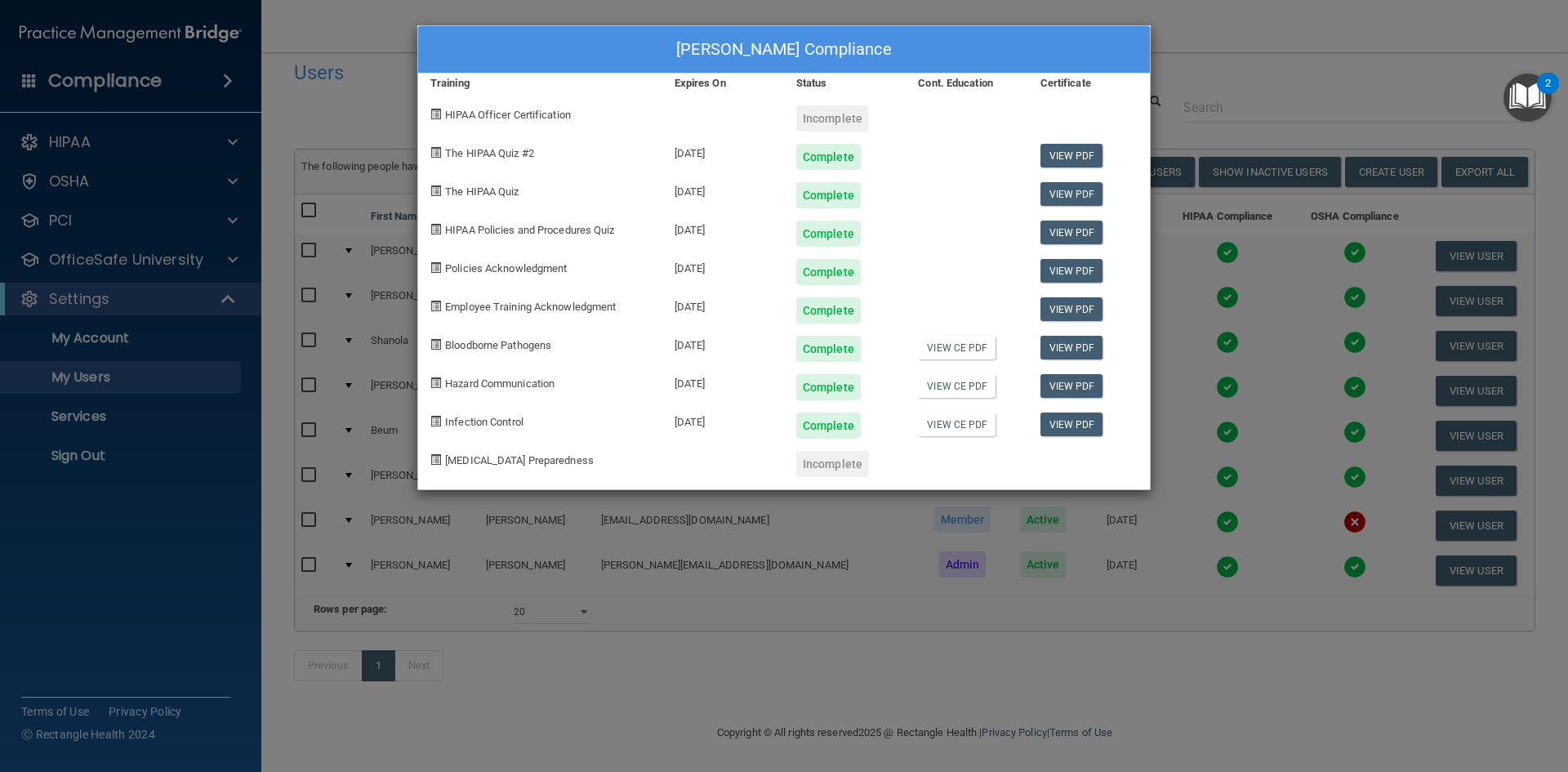
click at [1228, 88] on div "Rhonda Baker's Compliance Training Expires On Status Cont. Education Certificat…" at bounding box center [784, 386] width 1568 height 772
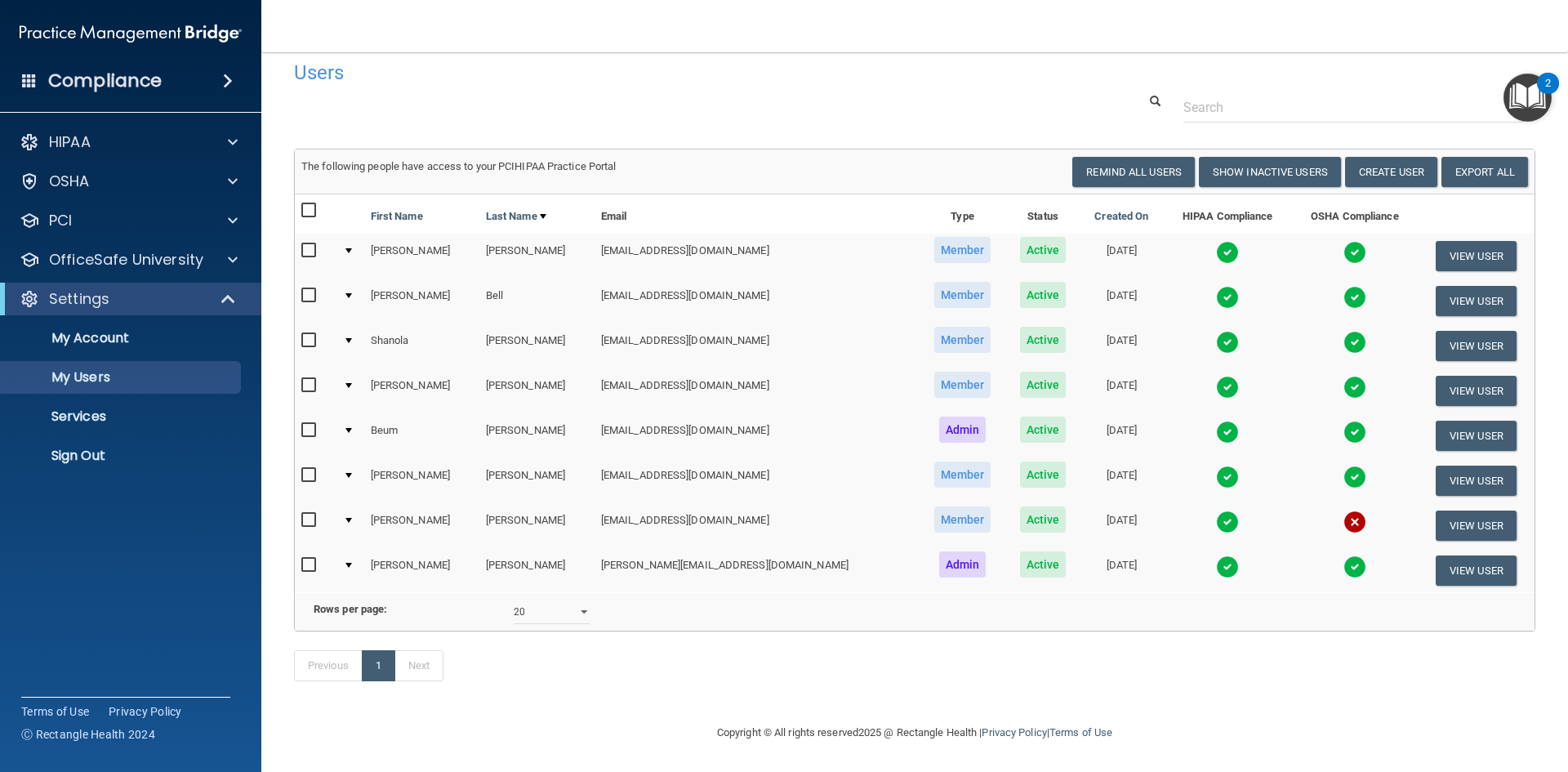
click at [1216, 241] on img at bounding box center [1228, 252] width 23 height 23
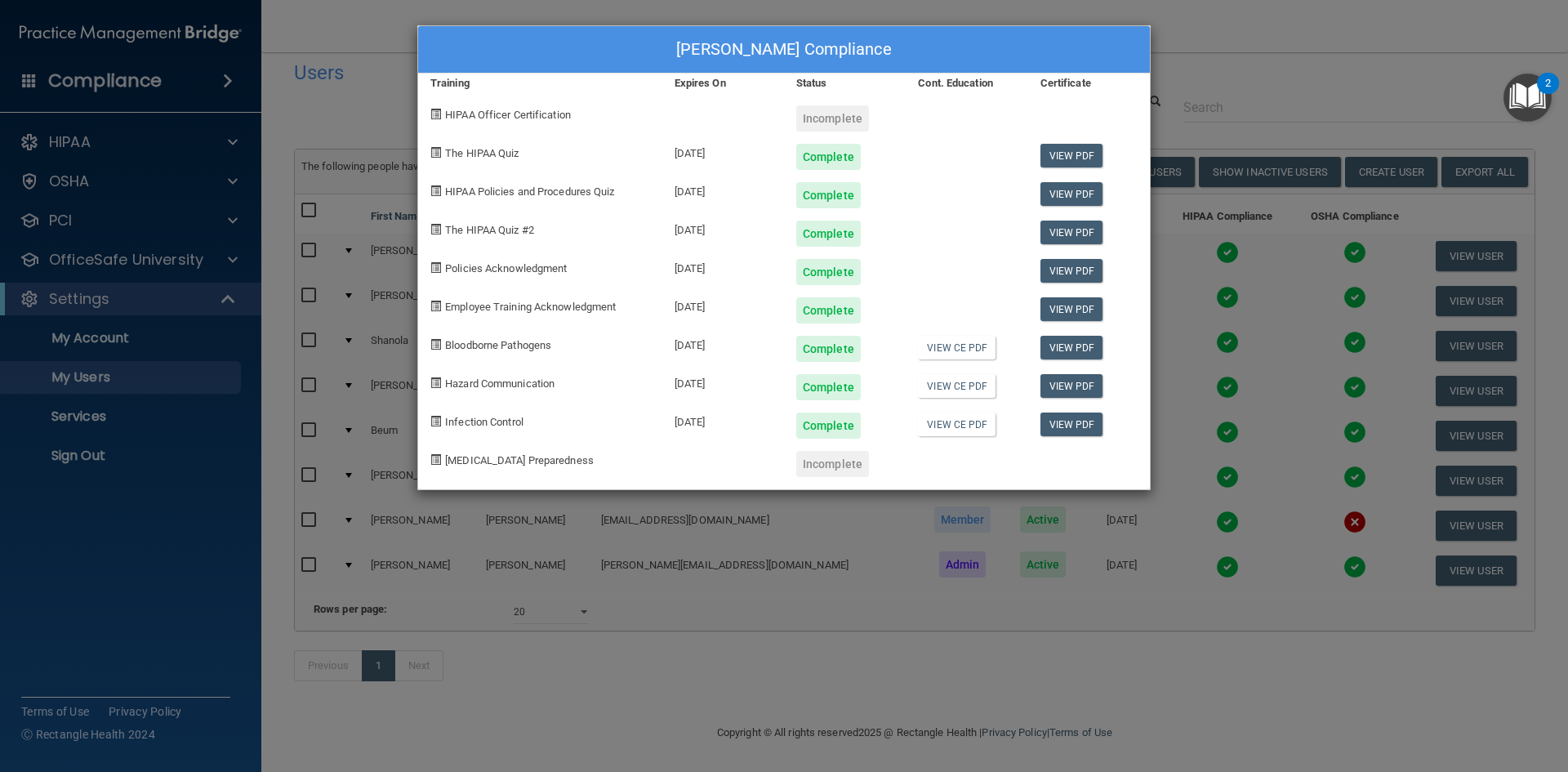
click at [1194, 92] on div "Rhonda Baker's Compliance Training Expires On Status Cont. Education Certificat…" at bounding box center [784, 386] width 1568 height 772
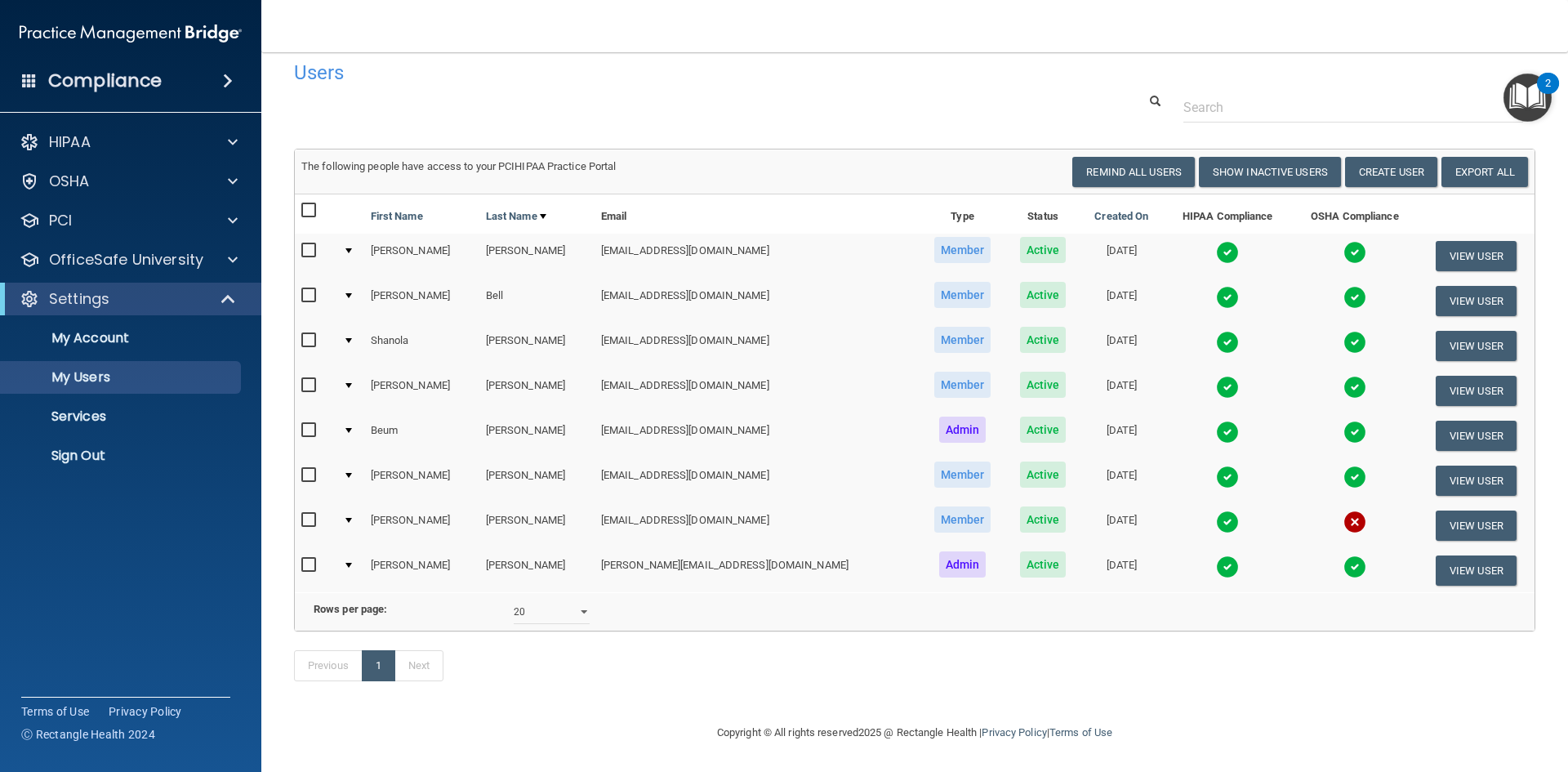
click at [1343, 241] on img at bounding box center [1354, 252] width 23 height 23
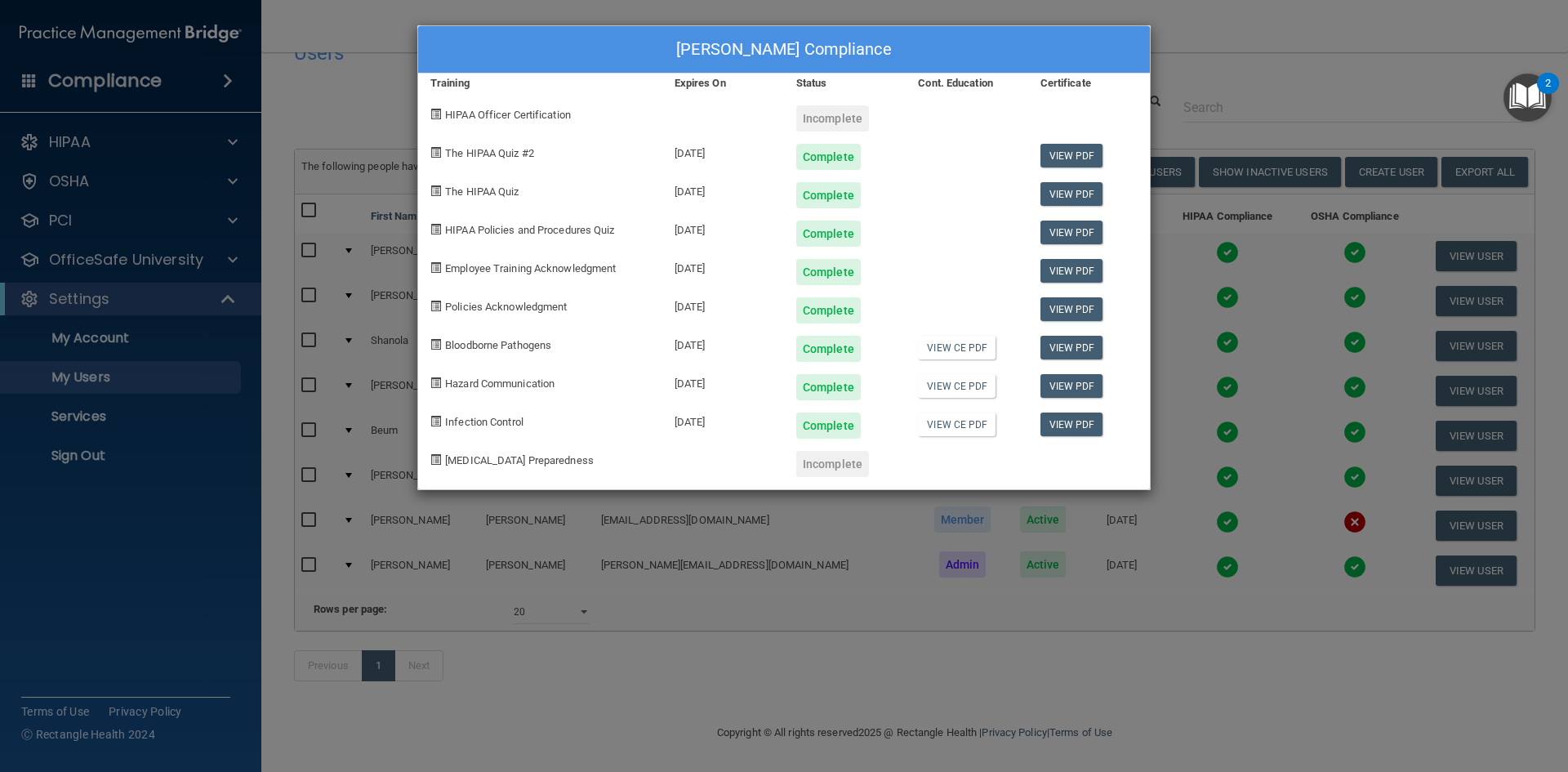
click at [1242, 117] on div "Rhonda Baker's Compliance Training Expires On Status Cont. Education Certificat…" at bounding box center [784, 386] width 1568 height 772
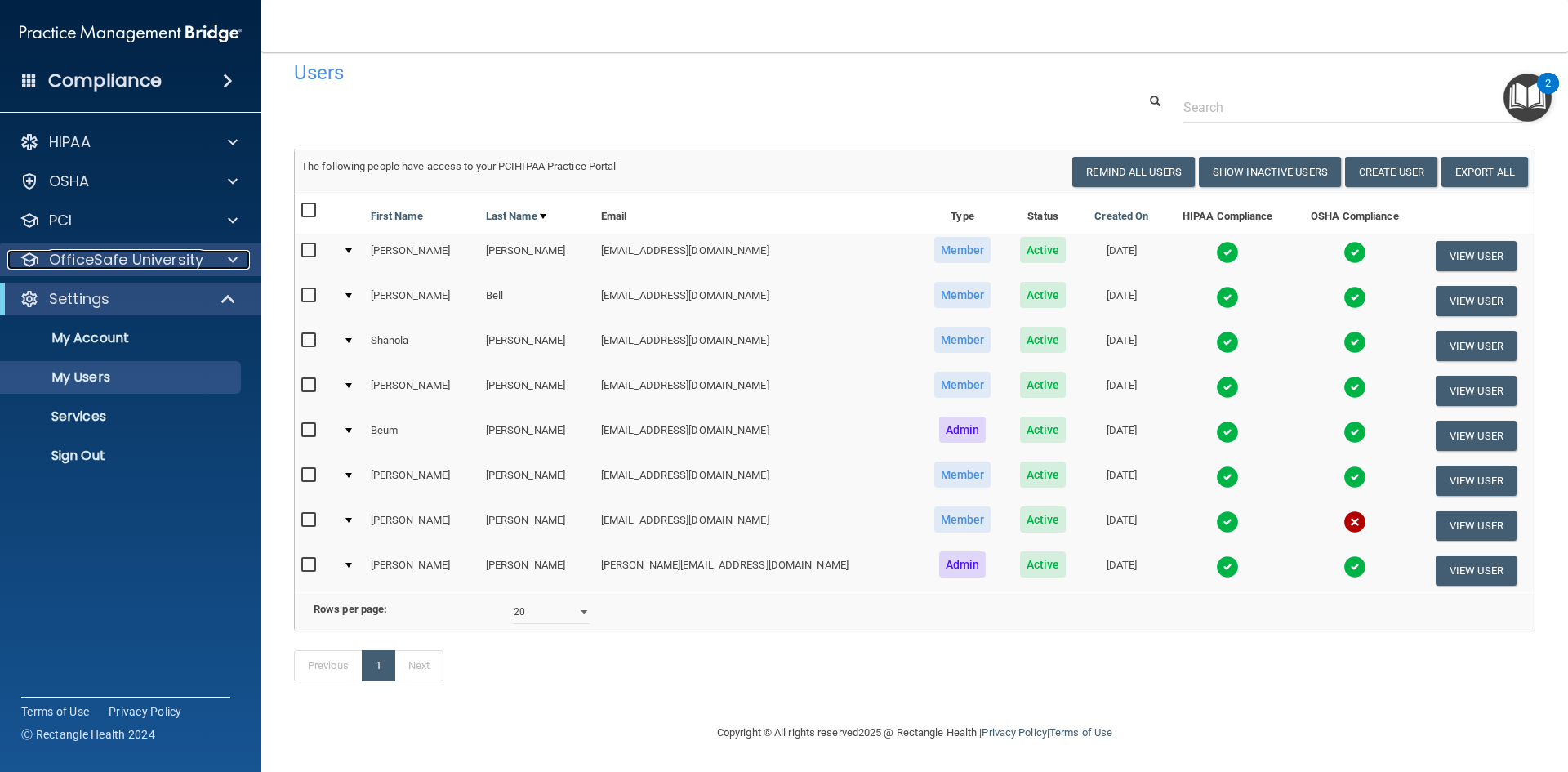
click at [108, 258] on p "OfficeSafe University" at bounding box center [126, 260] width 154 height 19
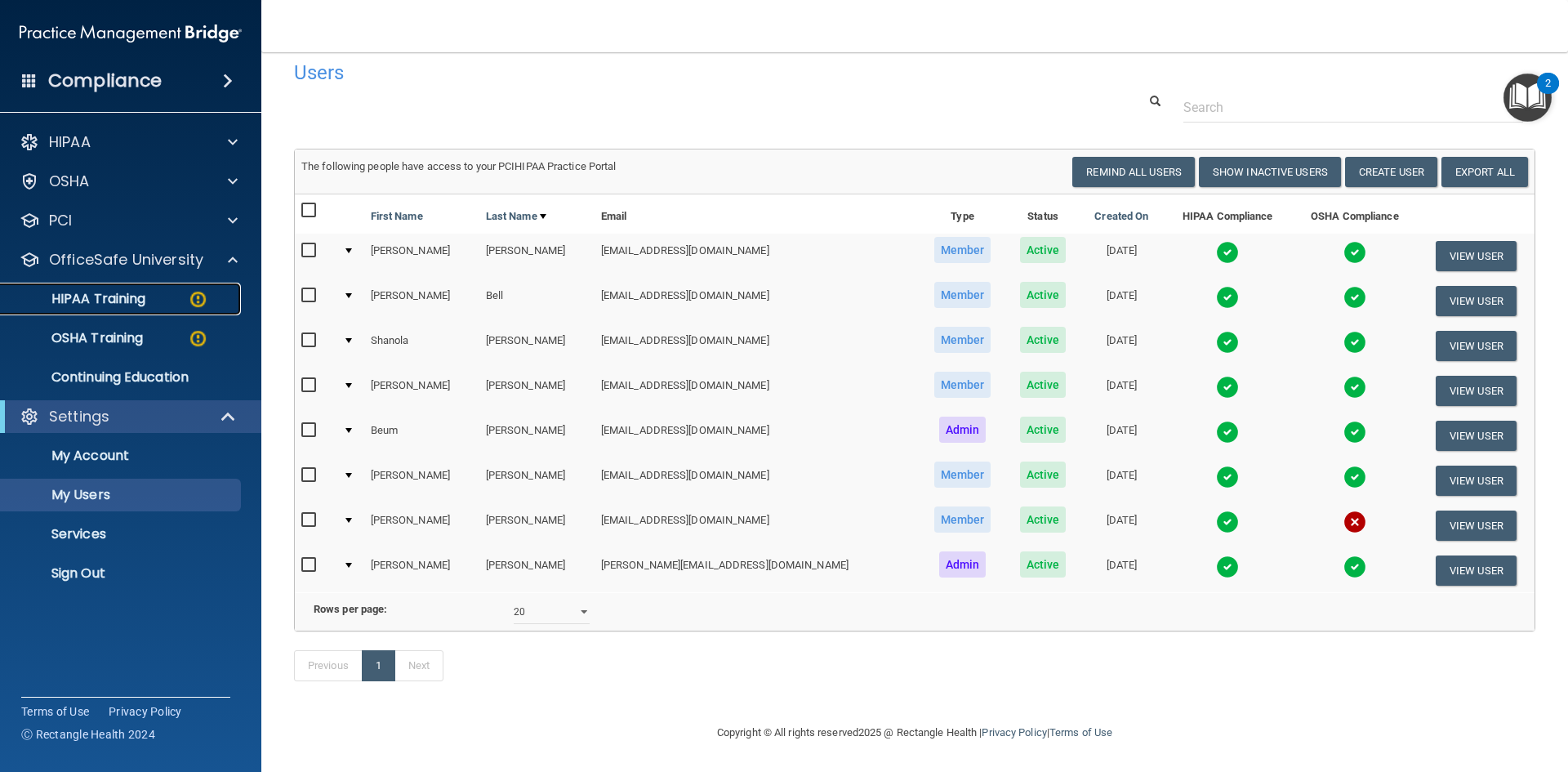
click at [119, 296] on p "HIPAA Training" at bounding box center [78, 298] width 135 height 17
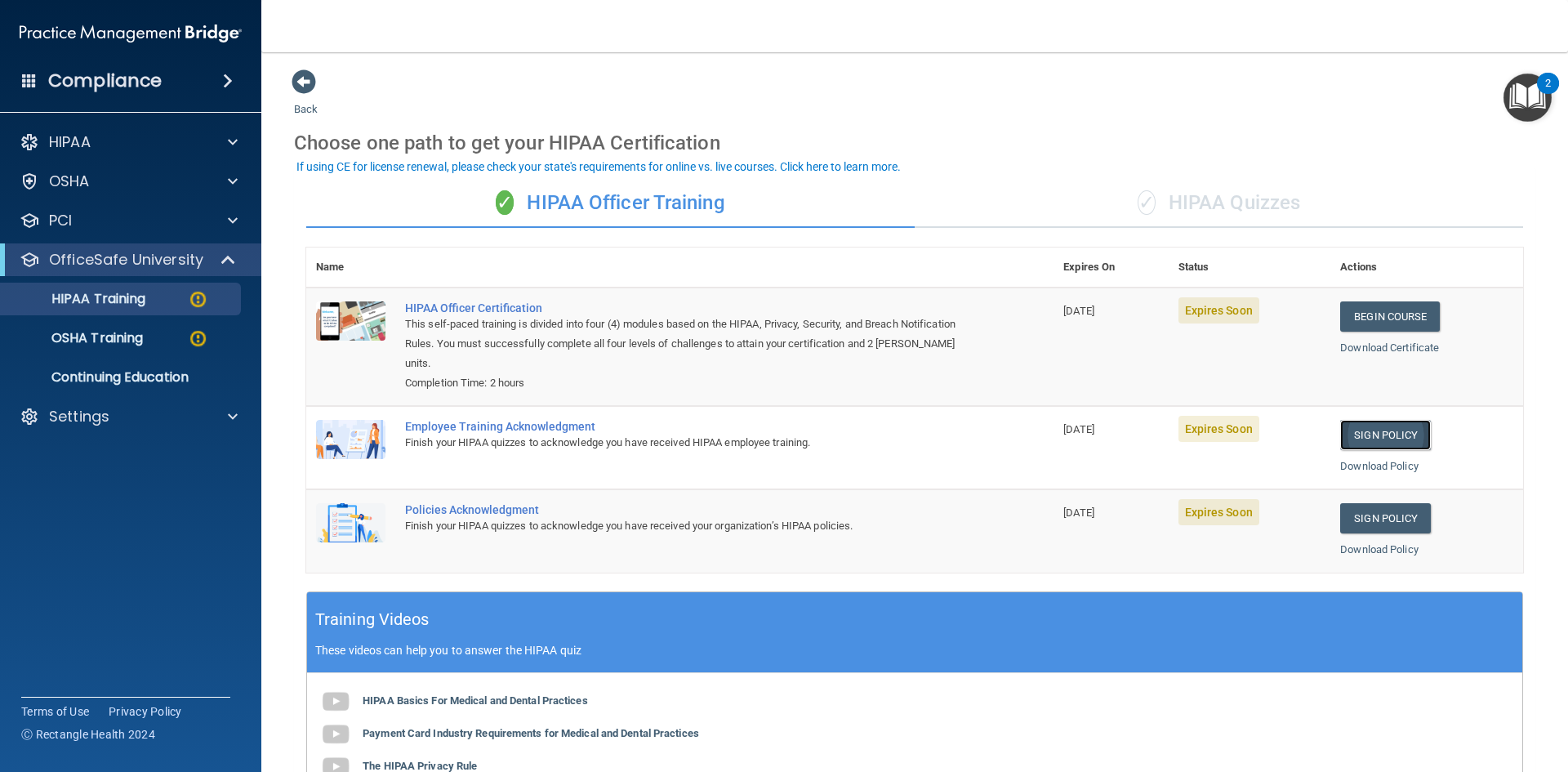
click at [1368, 434] on link "Sign Policy" at bounding box center [1386, 435] width 91 height 31
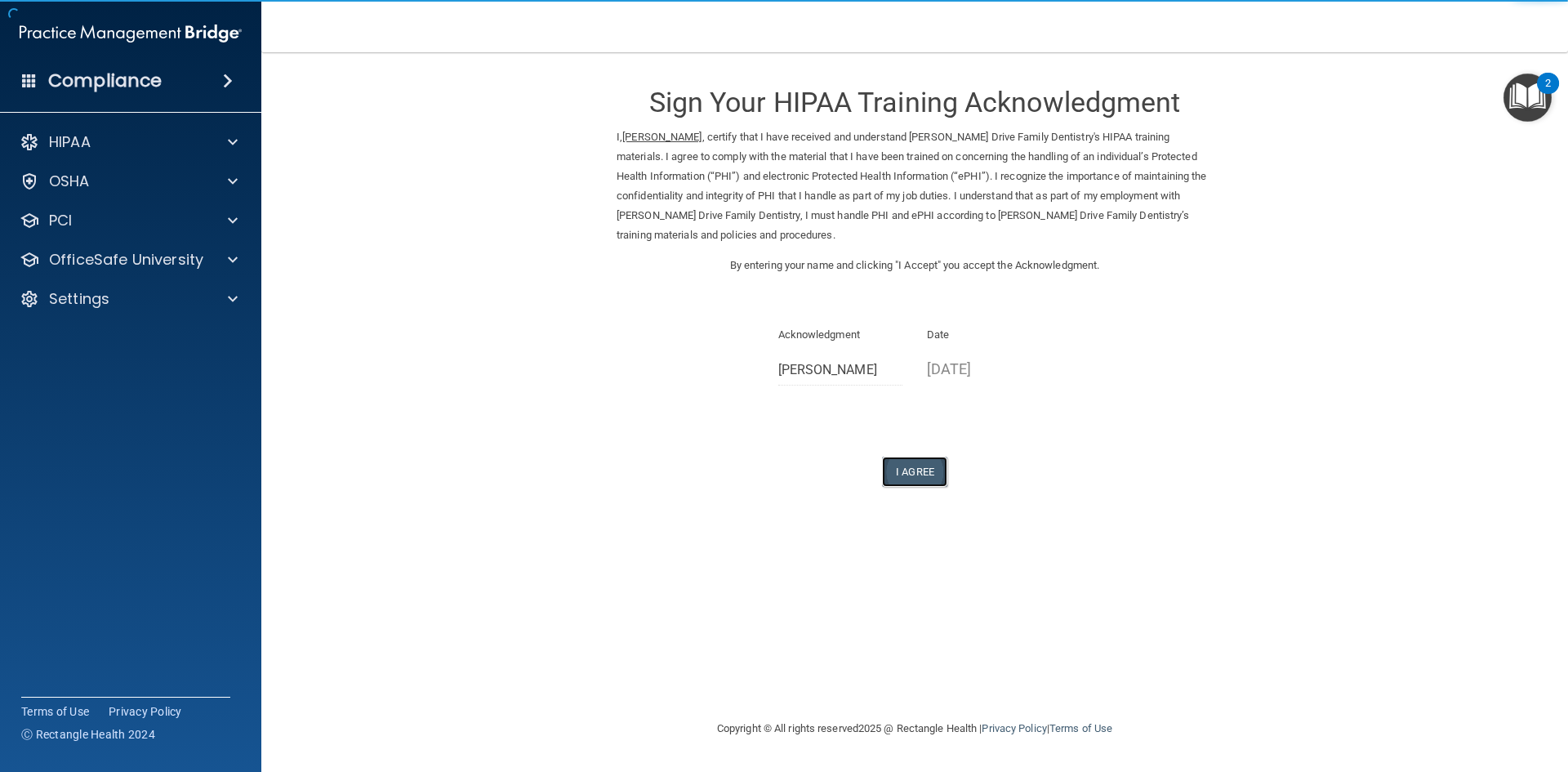
click at [925, 467] on button "I Agree" at bounding box center [914, 472] width 66 height 31
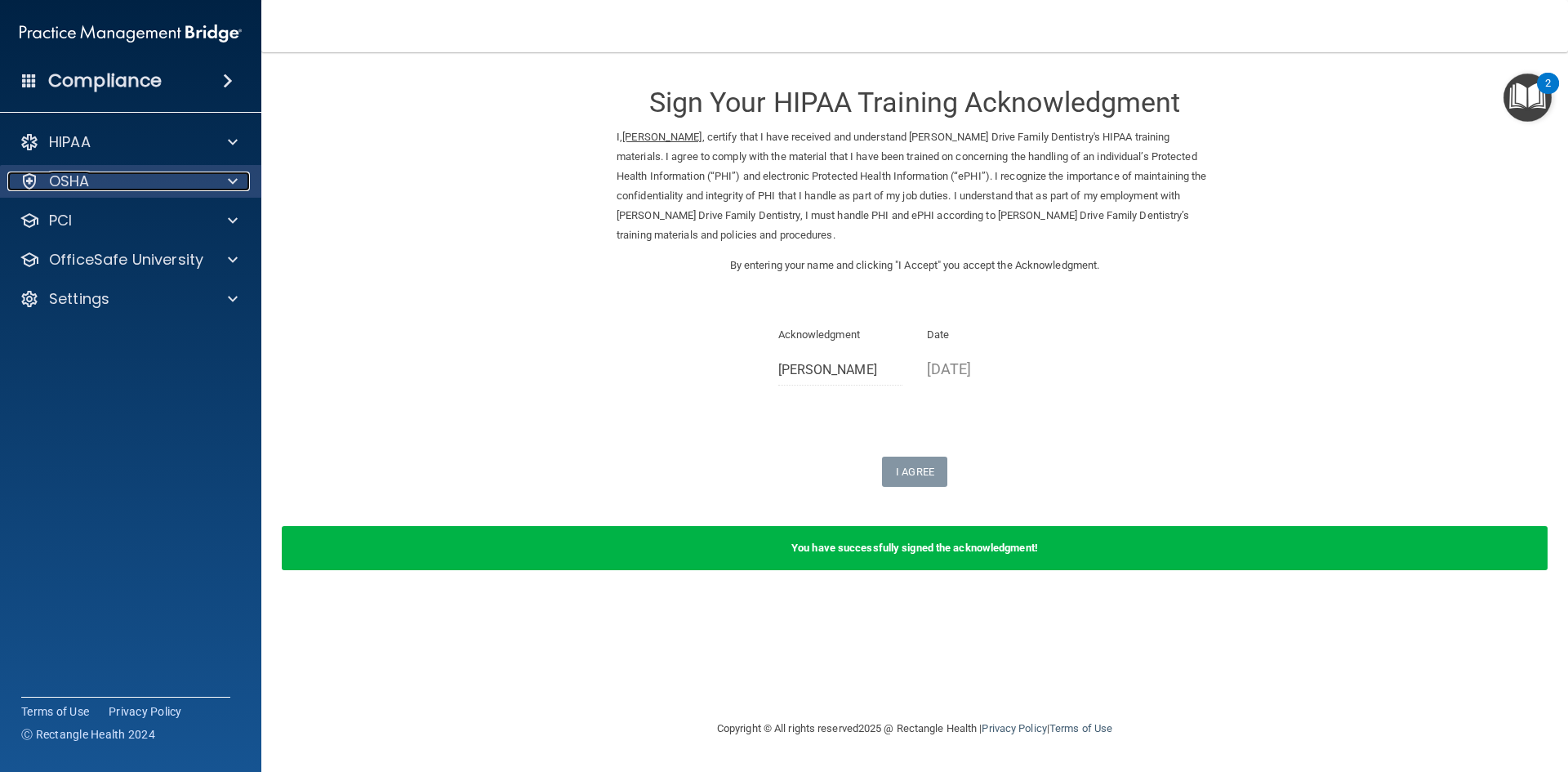
click at [102, 178] on div "OSHA" at bounding box center [108, 181] width 202 height 19
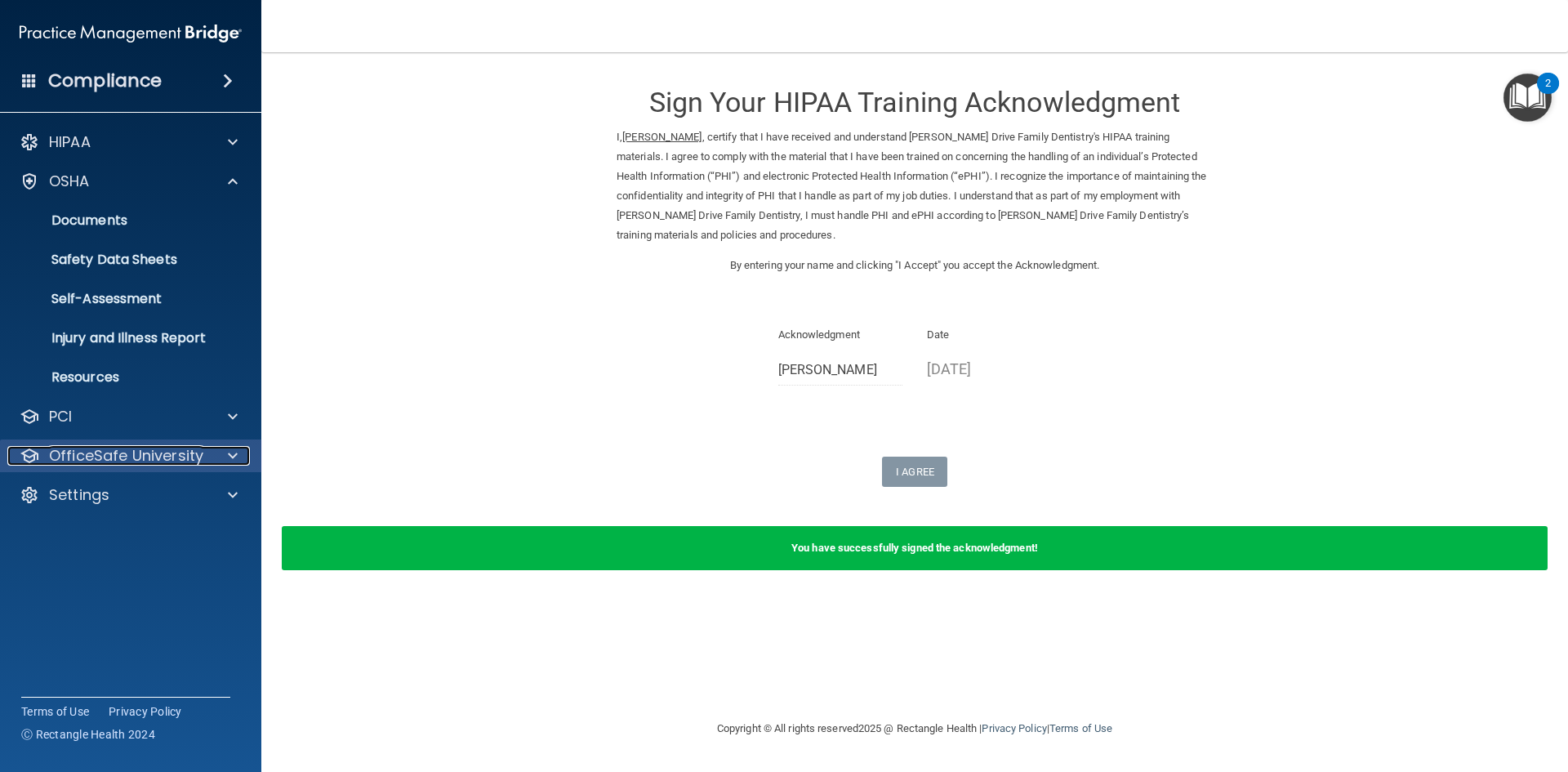
click at [104, 450] on p "OfficeSafe University" at bounding box center [126, 456] width 154 height 19
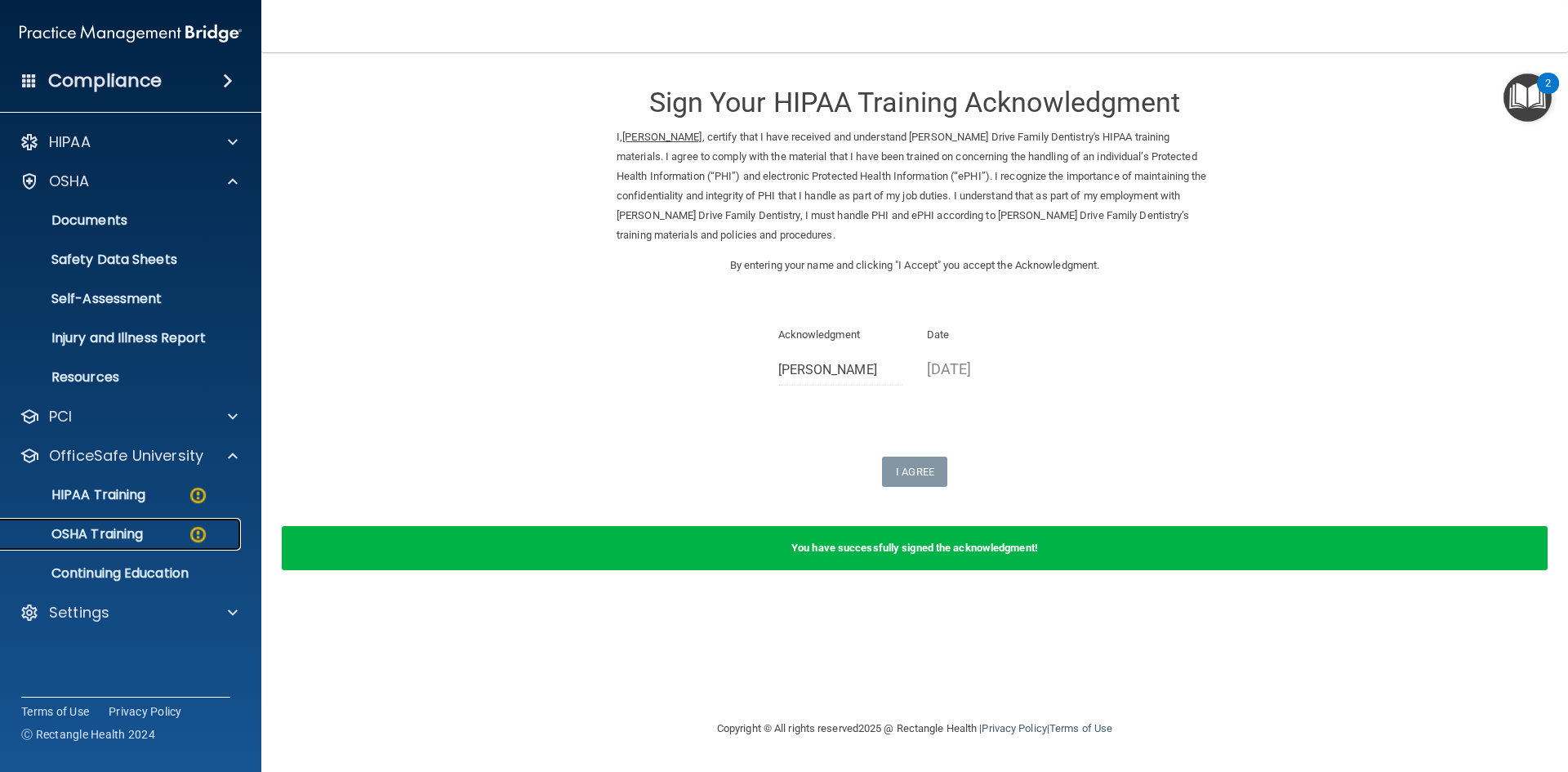
click at [132, 537] on p "OSHA Training" at bounding box center [76, 534] width 132 height 17
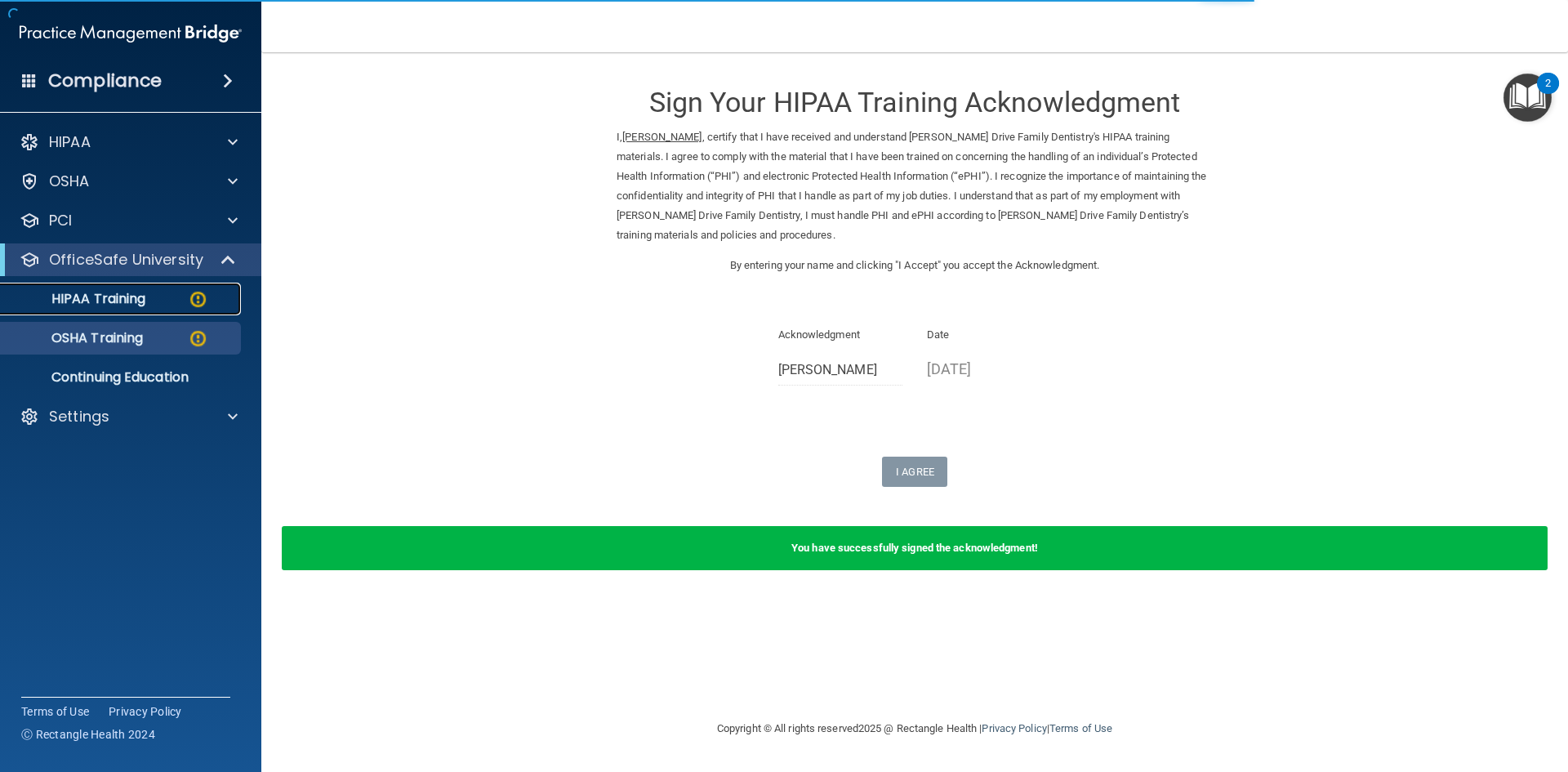
click at [171, 298] on div "HIPAA Training" at bounding box center [122, 298] width 223 height 17
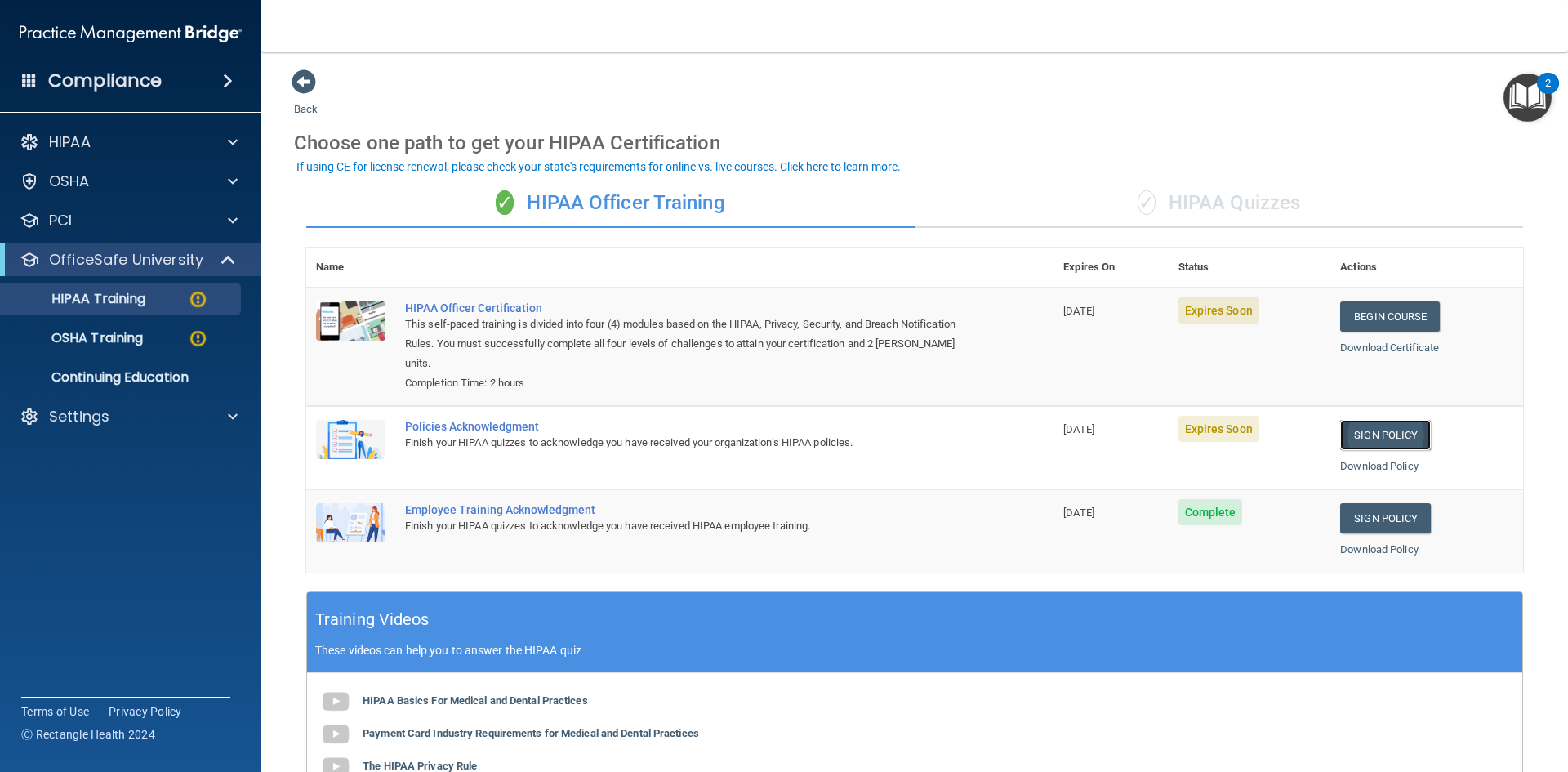
click at [1373, 436] on link "Sign Policy" at bounding box center [1386, 435] width 91 height 31
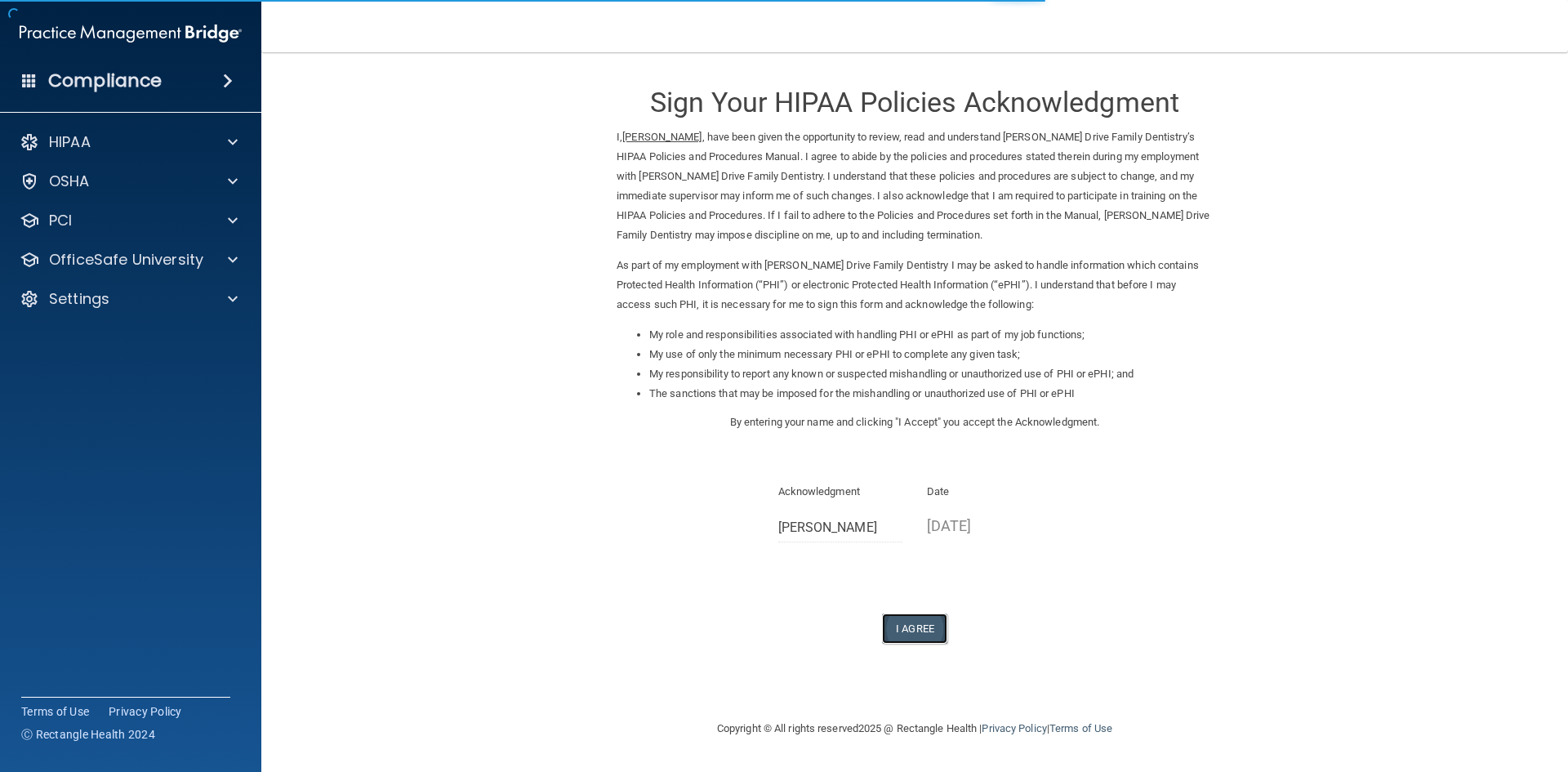
click at [930, 628] on button "I Agree" at bounding box center [914, 628] width 66 height 31
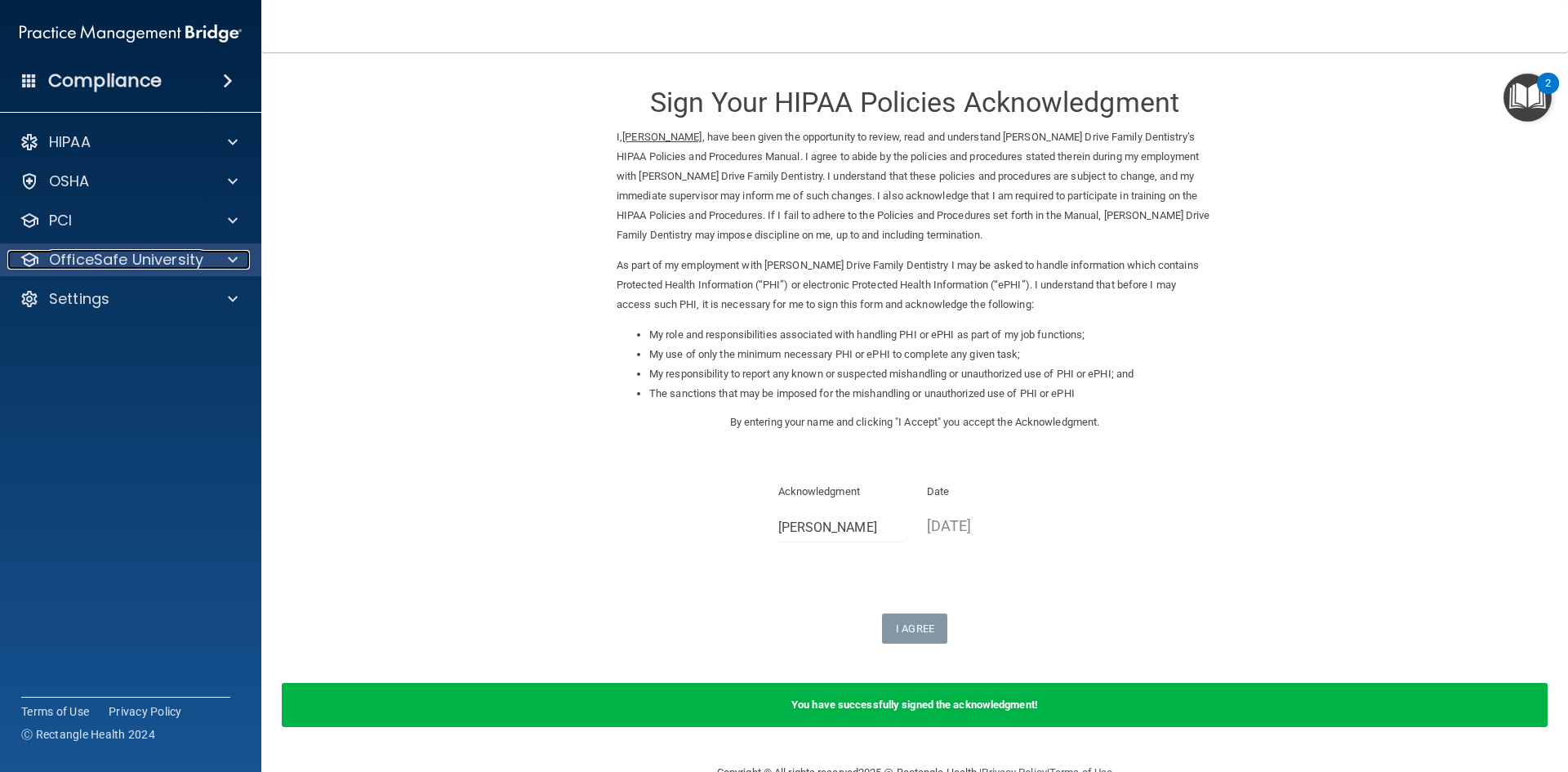
drag, startPoint x: 84, startPoint y: 256, endPoint x: 82, endPoint y: 268, distance: 12.2
click at [86, 258] on p "OfficeSafe University" at bounding box center [126, 260] width 154 height 19
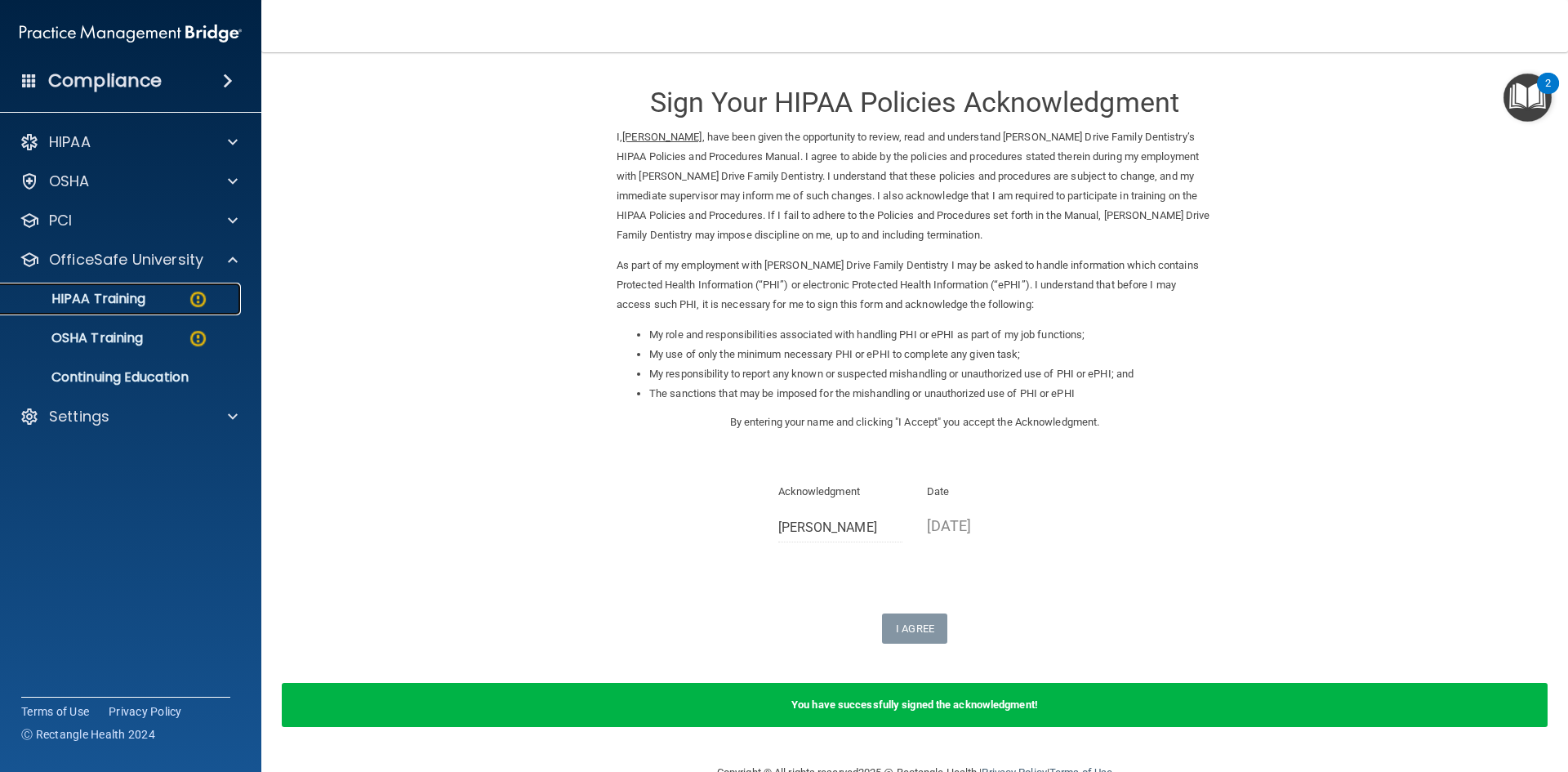
click at [149, 291] on div "HIPAA Training" at bounding box center [122, 298] width 223 height 17
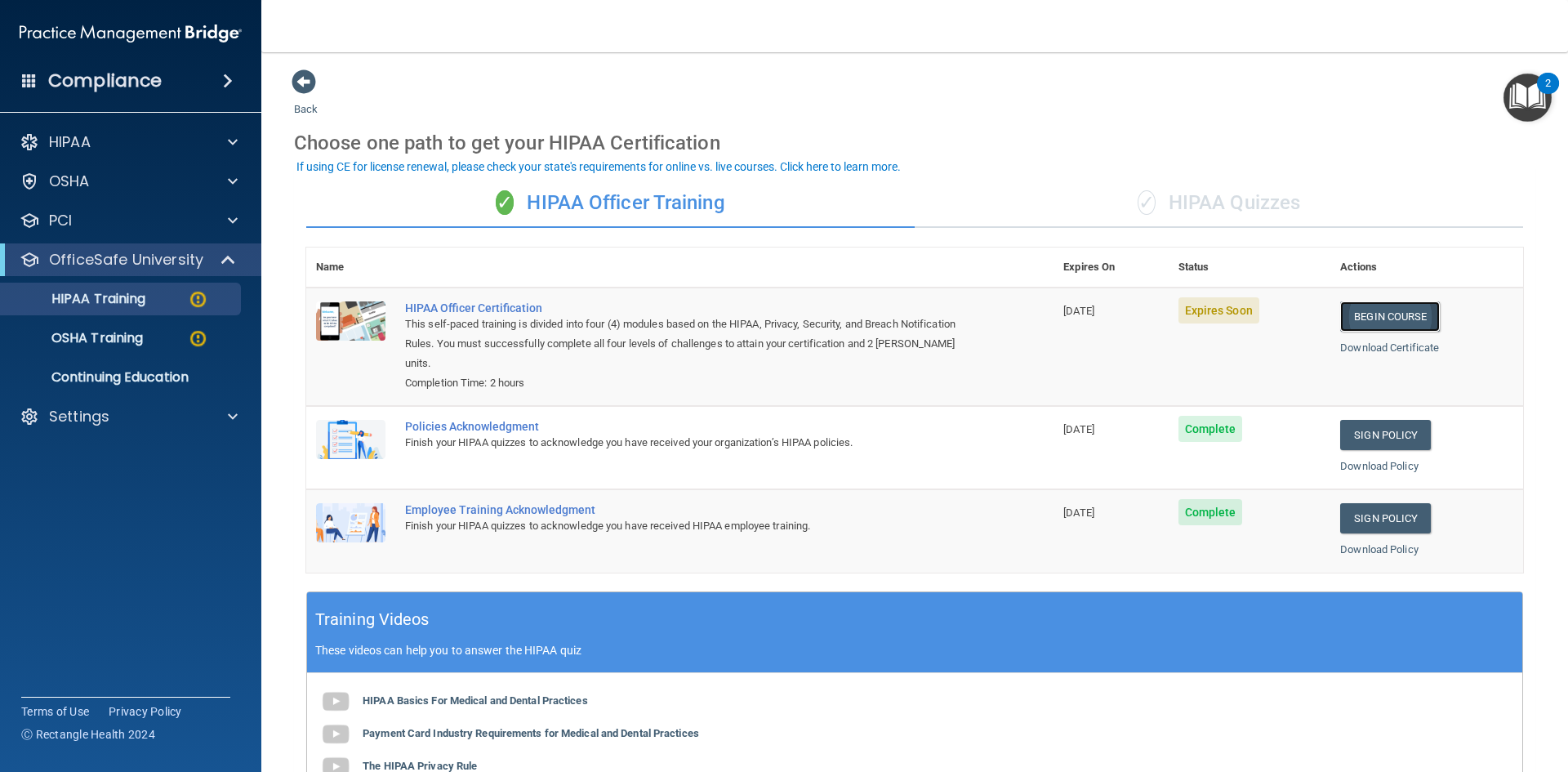
click at [1379, 308] on link "Begin Course" at bounding box center [1390, 316] width 100 height 31
